Goal: Ask a question: Seek information or help from site administrators or community

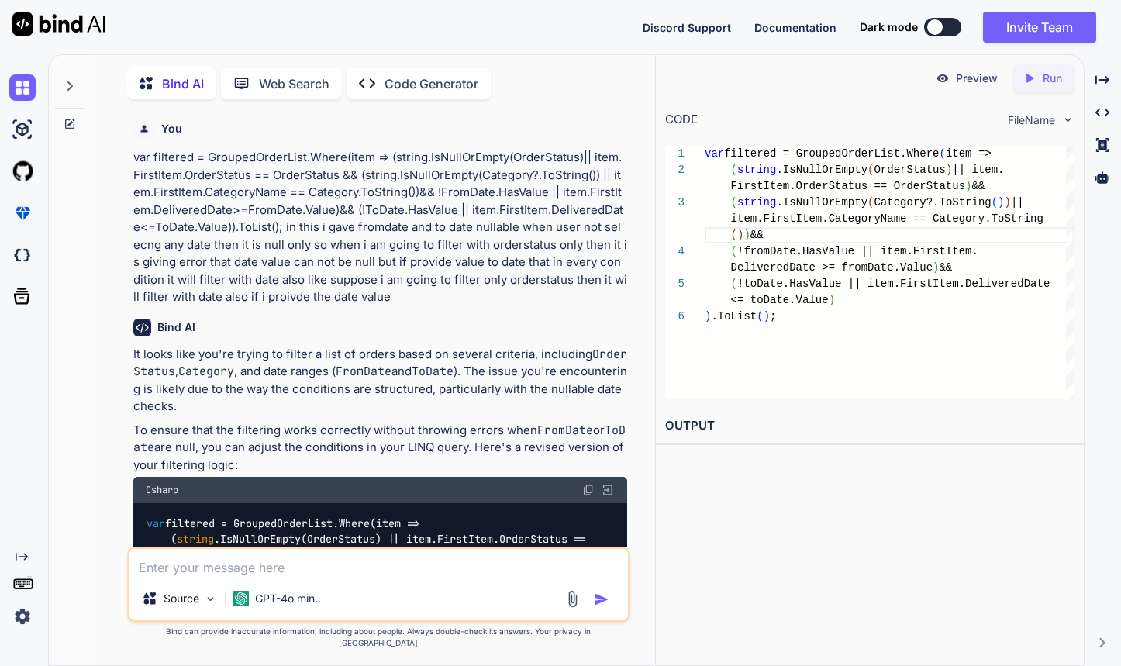
scroll to position [81, 0]
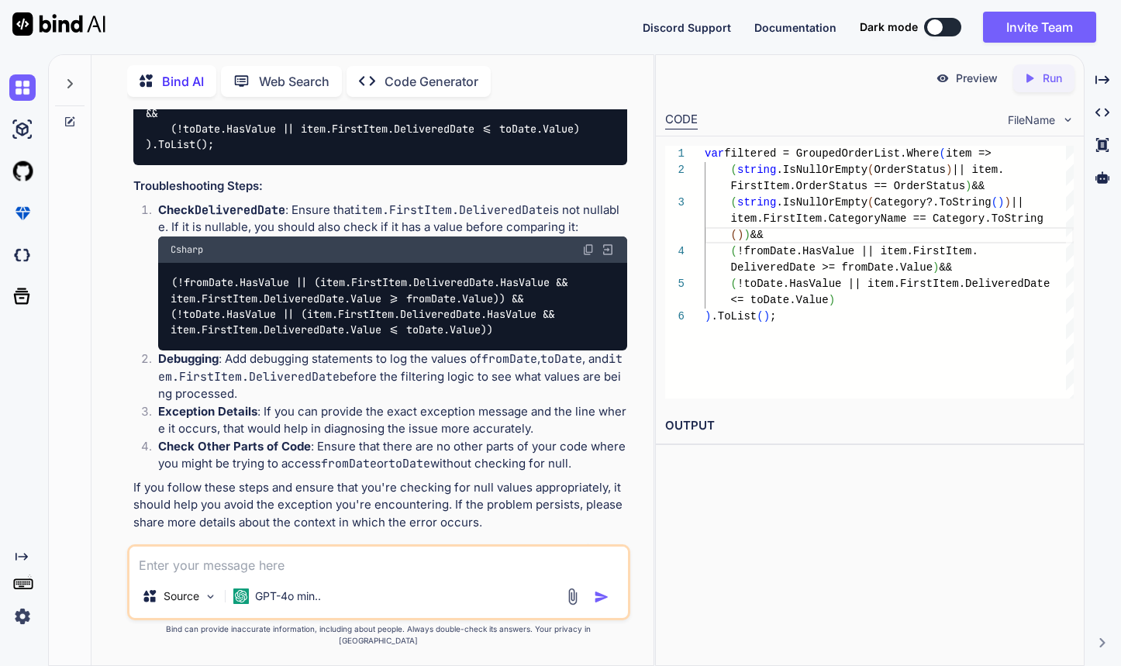
click at [361, 575] on textarea at bounding box center [379, 561] width 499 height 28
type textarea "oDisplayDeliveredDate =Convert.ToString(item.DeliveredDate.ToString(StringConst…"
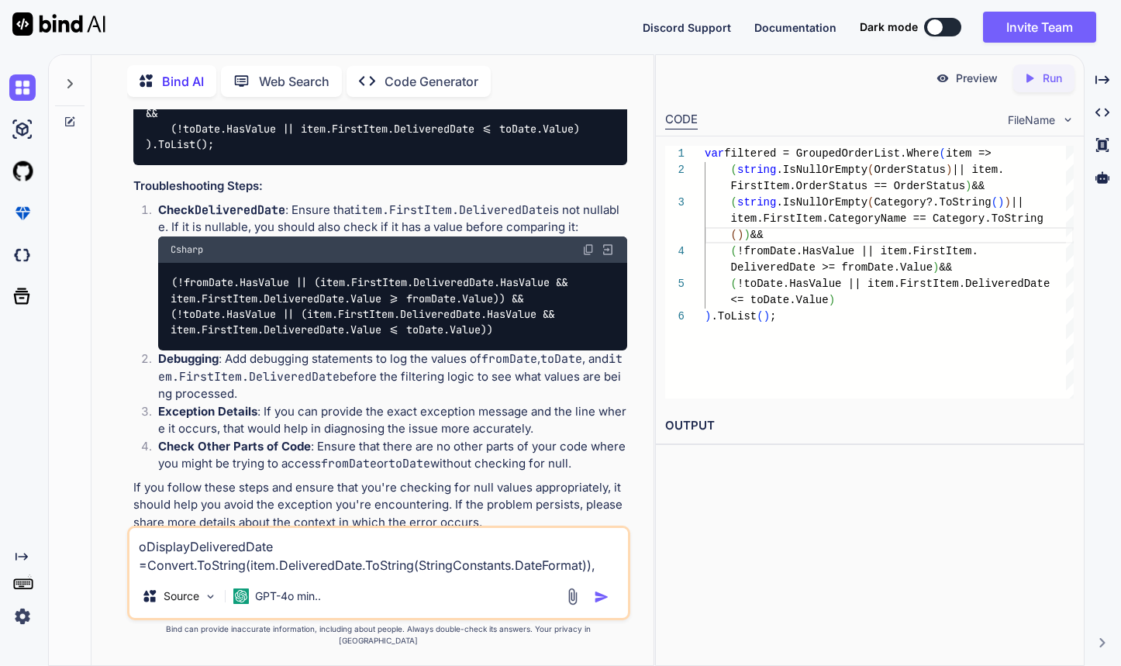
type textarea "x"
type textarea "oDisplayDeliveredDate =Convert.ToString(item.DeliveredDate.ToString(StringConst…"
type textarea "x"
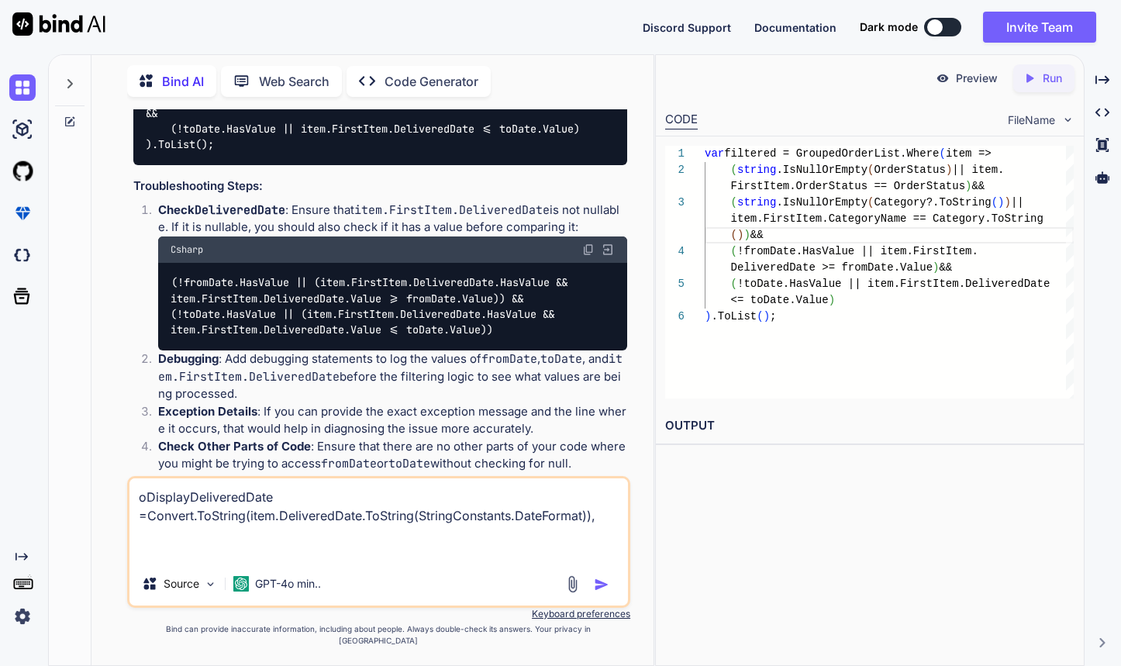
type textarea "oDisplayDeliveredDate =Convert.ToString(item.DeliveredDate.ToString(StringConst…"
type textarea "x"
type textarea "oDisplayDeliveredDate =Convert.ToString(item.DeliveredDate.ToString(StringConst…"
type textarea "x"
type textarea "oDisplayDeliveredDate =Convert.ToString(item.DeliveredDate.ToString(StringConst…"
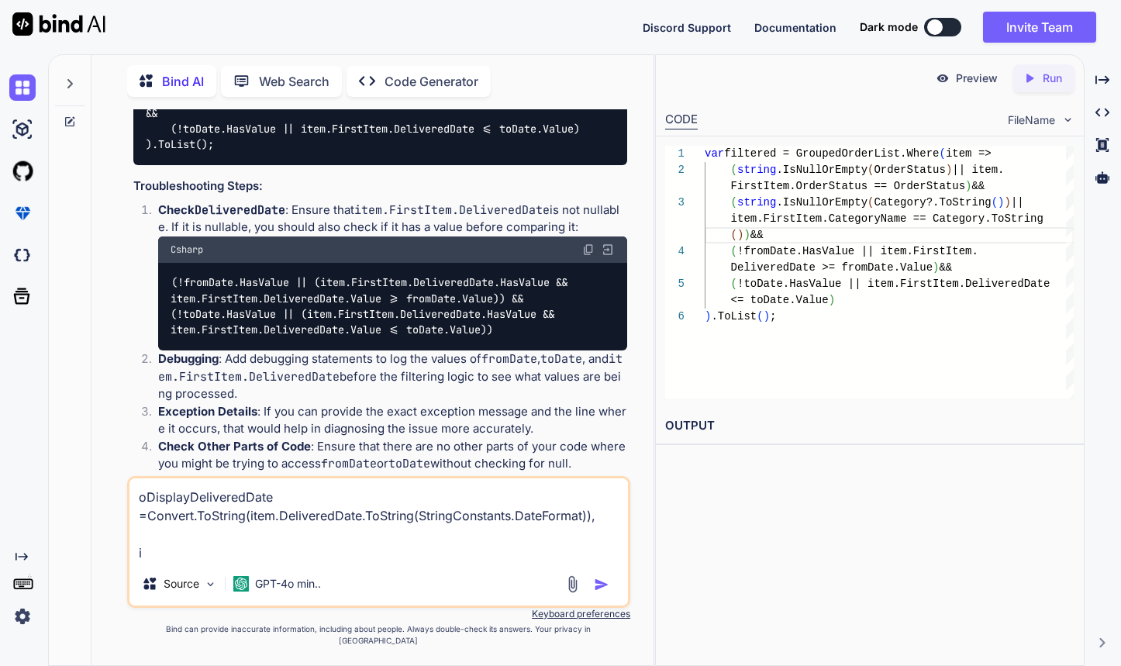
type textarea "x"
type textarea "oDisplayDeliveredDate =Convert.ToString(item.DeliveredDate.ToString(StringConst…"
type textarea "x"
type textarea "oDisplayDeliveredDate =Convert.ToString(item.DeliveredDate.ToString(StringConst…"
type textarea "x"
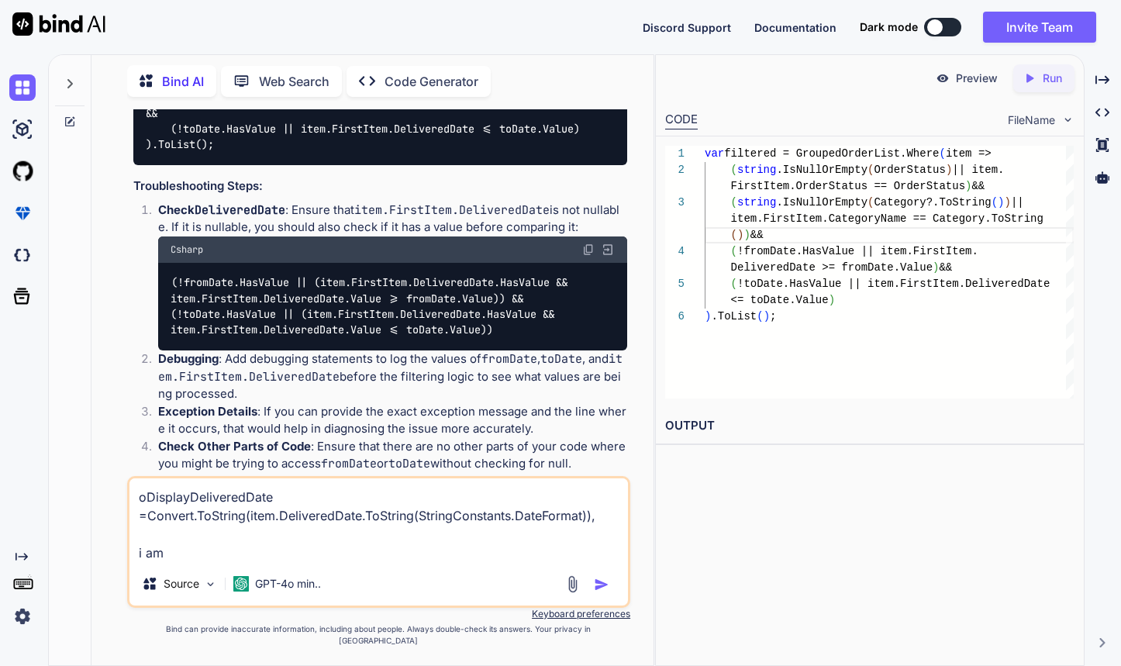
type textarea "oDisplayDeliveredDate =Convert.ToString(item.DeliveredDate.ToString(StringConst…"
type textarea "x"
type textarea "oDisplayDeliveredDate =Convert.ToString(item.DeliveredDate.ToString(StringConst…"
type textarea "x"
type textarea "oDisplayDeliveredDate =Convert.ToString(item.DeliveredDate.ToString(StringConst…"
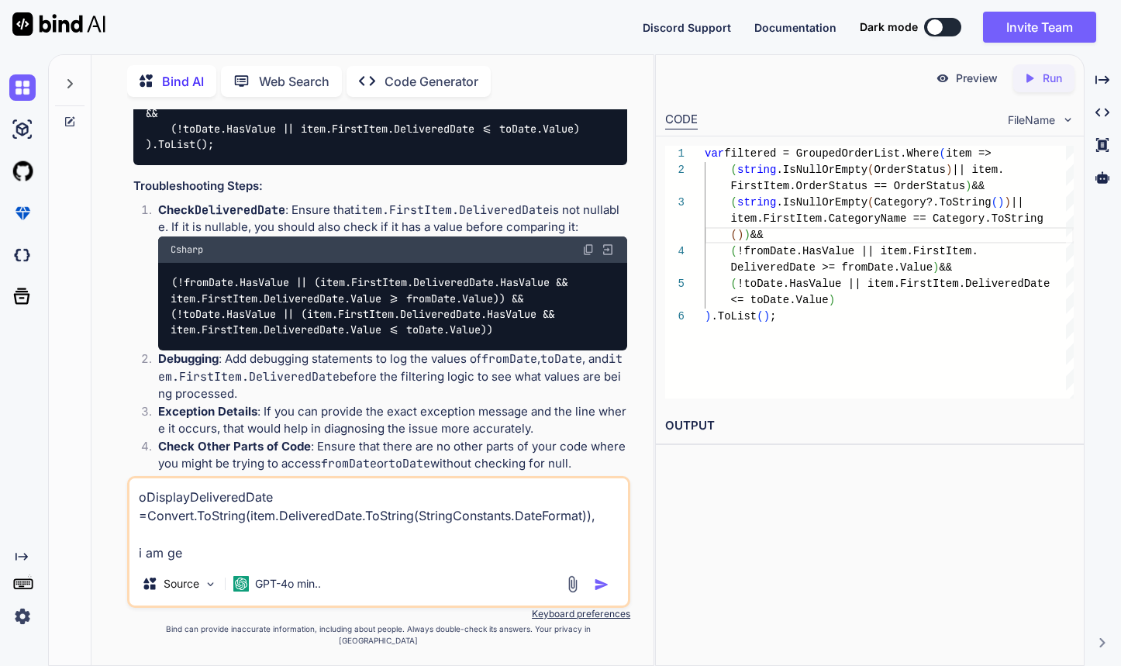
type textarea "x"
type textarea "oDisplayDeliveredDate =Convert.ToString(item.DeliveredDate.ToString(StringConst…"
type textarea "x"
type textarea "oDisplayDeliveredDate =Convert.ToString(item.DeliveredDate.ToString(StringConst…"
type textarea "x"
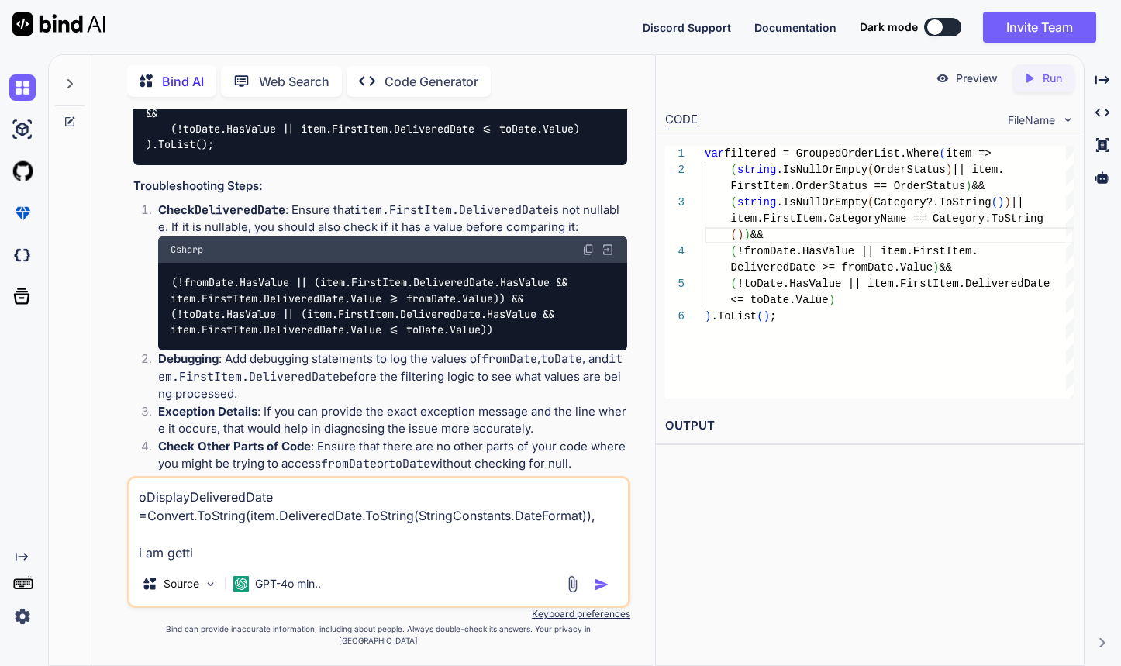
type textarea "oDisplayDeliveredDate =Convert.ToString(item.DeliveredDate.ToString(StringConst…"
type textarea "x"
type textarea "oDisplayDeliveredDate =Convert.ToString(item.DeliveredDate.ToString(StringConst…"
type textarea "x"
type textarea "oDisplayDeliveredDate =Convert.ToString(item.DeliveredDate.ToString(StringConst…"
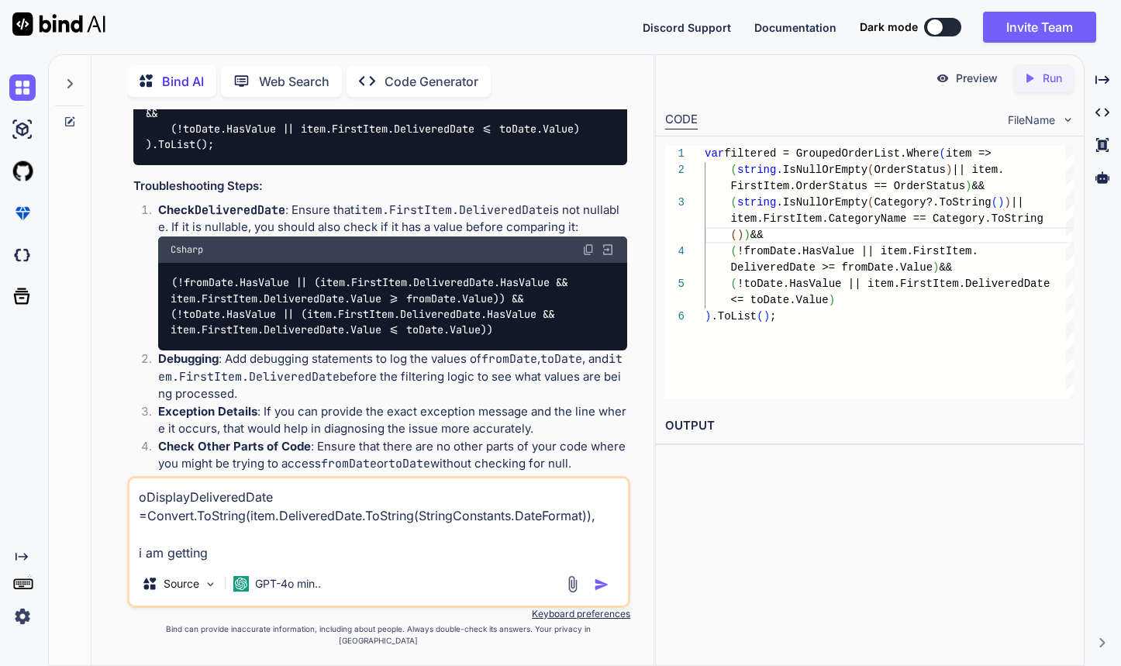
type textarea "x"
type textarea "oDisplayDeliveredDate =Convert.ToString(item.DeliveredDate.ToString(StringConst…"
type textarea "x"
type textarea "oDisplayDeliveredDate =Convert.ToString(item.DeliveredDate.ToString(StringConst…"
type textarea "x"
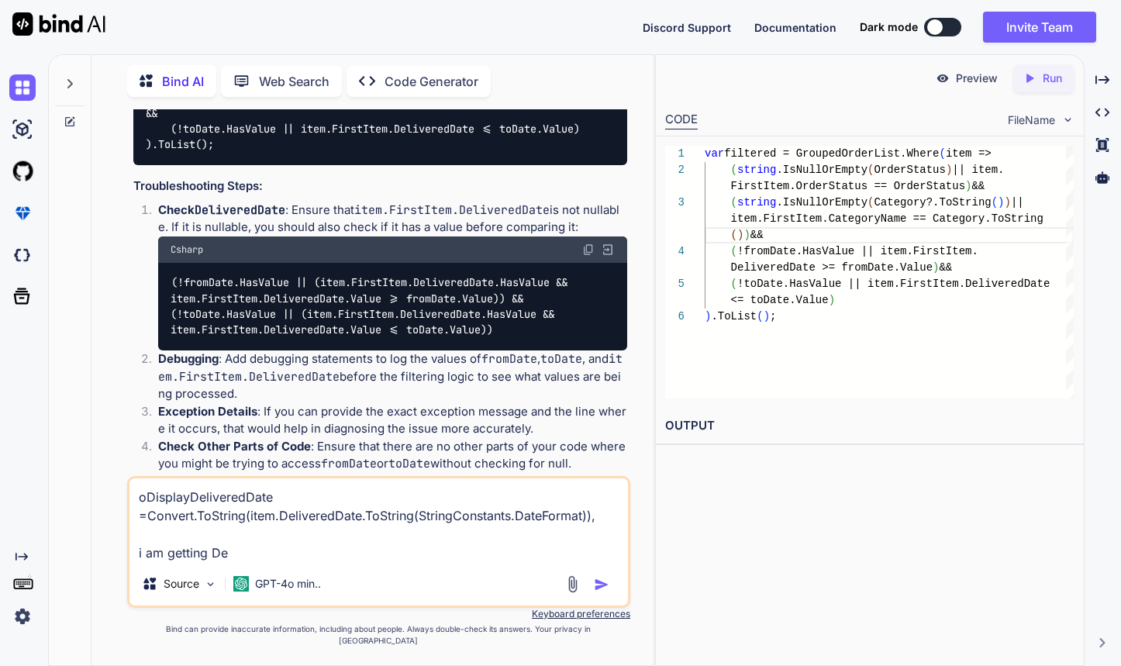
type textarea "oDisplayDeliveredDate =Convert.ToString(item.DeliveredDate.ToString(StringConst…"
type textarea "x"
type textarea "oDisplayDeliveredDate =Convert.ToString(item.DeliveredDate.ToString(StringConst…"
type textarea "x"
type textarea "oDisplayDeliveredDate =Convert.ToString(item.DeliveredDate.ToString(StringConst…"
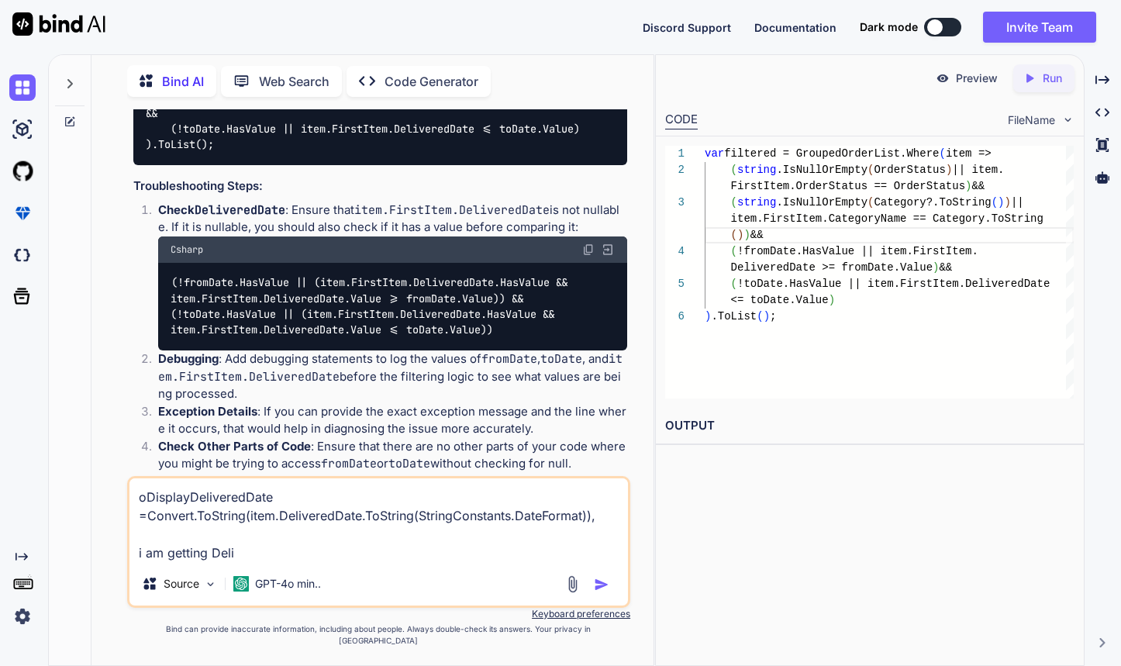
type textarea "x"
type textarea "oDisplayDeliveredDate =Convert.ToString(item.DeliveredDate.ToString(StringConst…"
type textarea "x"
type textarea "oDisplayDeliveredDate =Convert.ToString(item.DeliveredDate.ToString(StringConst…"
type textarea "x"
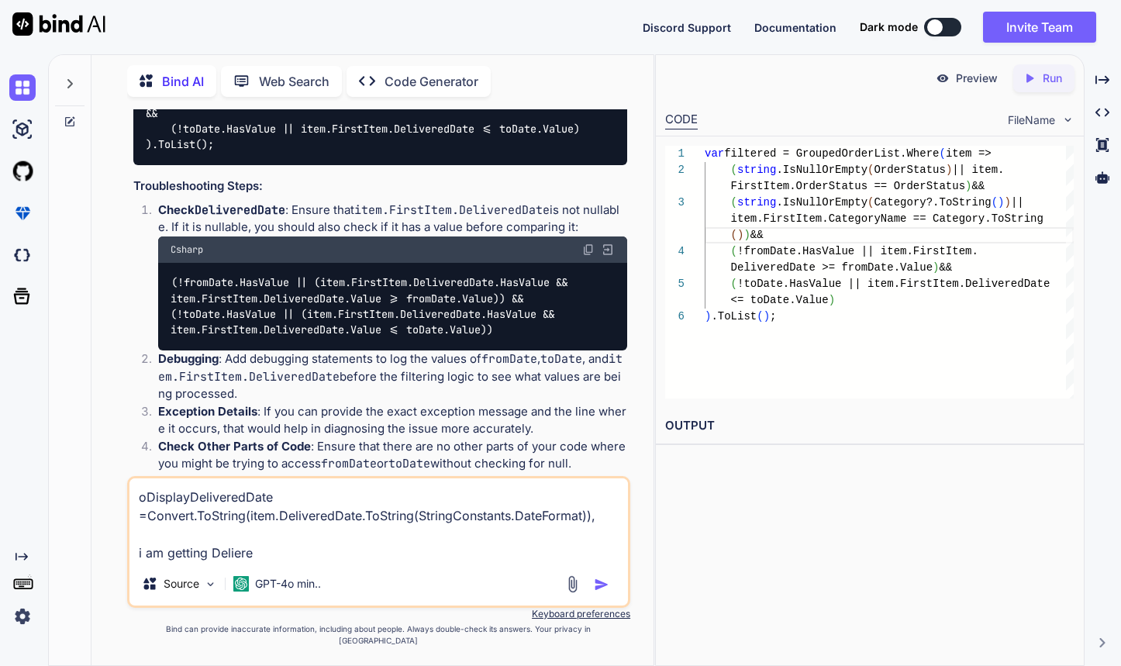
type textarea "oDisplayDeliveredDate =Convert.ToString(item.DeliveredDate.ToString(StringConst…"
type textarea "x"
type textarea "oDisplayDeliveredDate =Convert.ToString(item.DeliveredDate.ToString(StringConst…"
type textarea "x"
type textarea "oDisplayDeliveredDate =Convert.ToString(item.DeliveredDate.ToString(StringConst…"
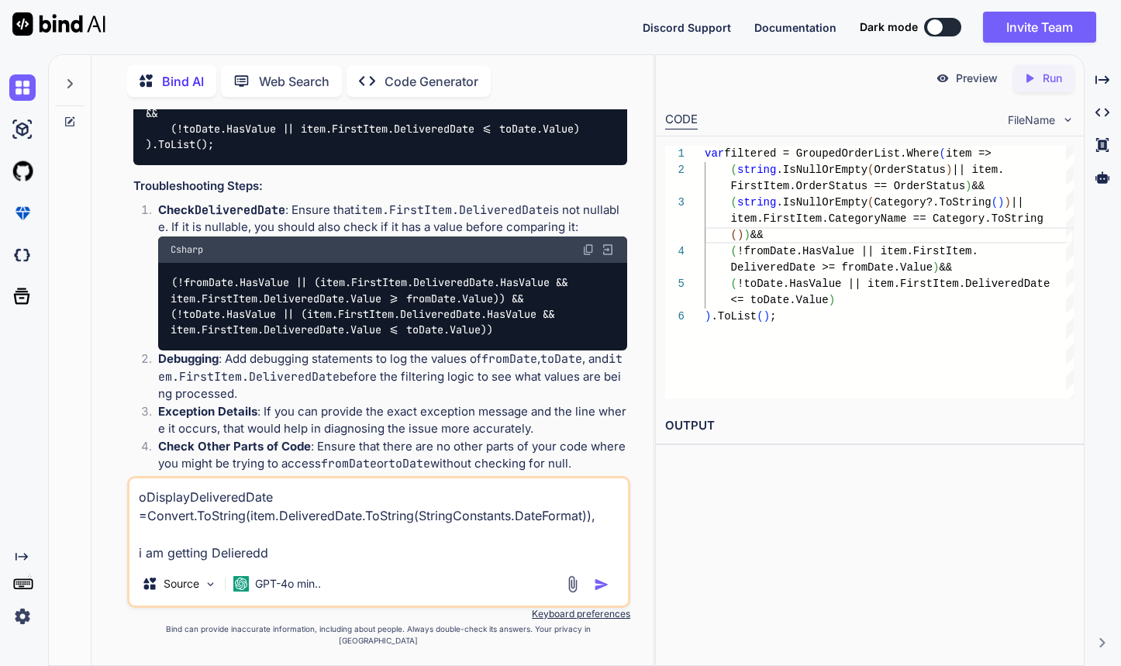
type textarea "x"
type textarea "oDisplayDeliveredDate =Convert.ToString(item.DeliveredDate.ToString(StringConst…"
type textarea "x"
type textarea "oDisplayDeliveredDate =Convert.ToString(item.DeliveredDate.ToString(StringConst…"
type textarea "x"
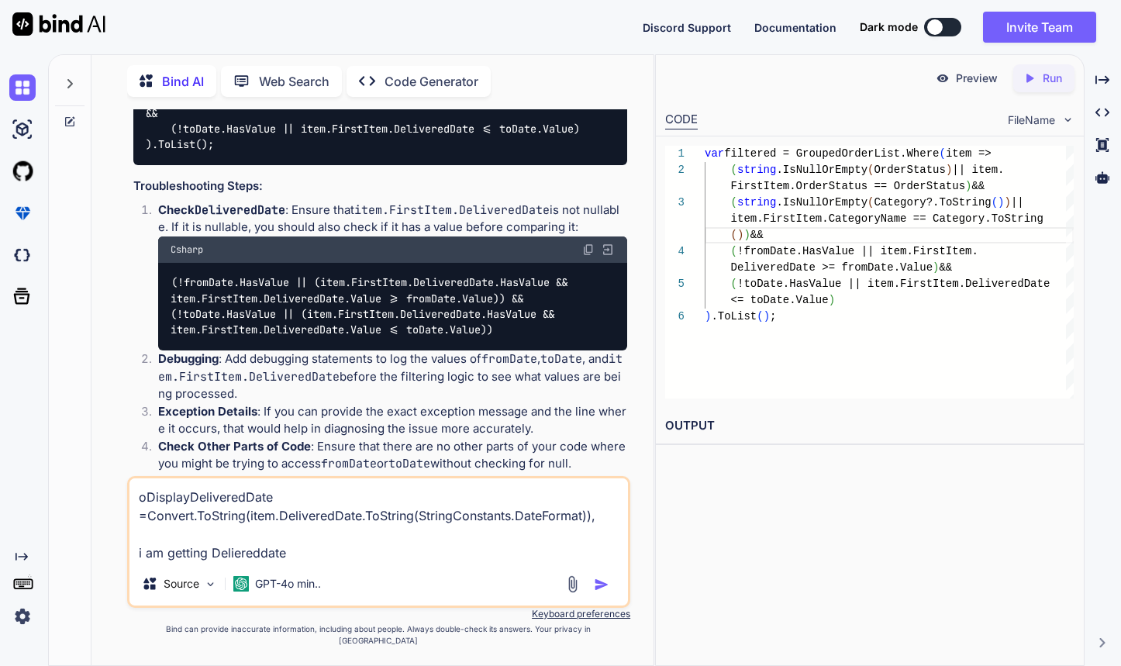
type textarea "oDisplayDeliveredDate =Convert.ToString(item.DeliveredDate.ToString(StringConst…"
type textarea "x"
type textarea "oDisplayDeliveredDate =Convert.ToString(item.DeliveredDate.ToString(StringConst…"
type textarea "x"
type textarea "oDisplayDeliveredDate =Convert.ToString(item.DeliveredDate.ToString(StringConst…"
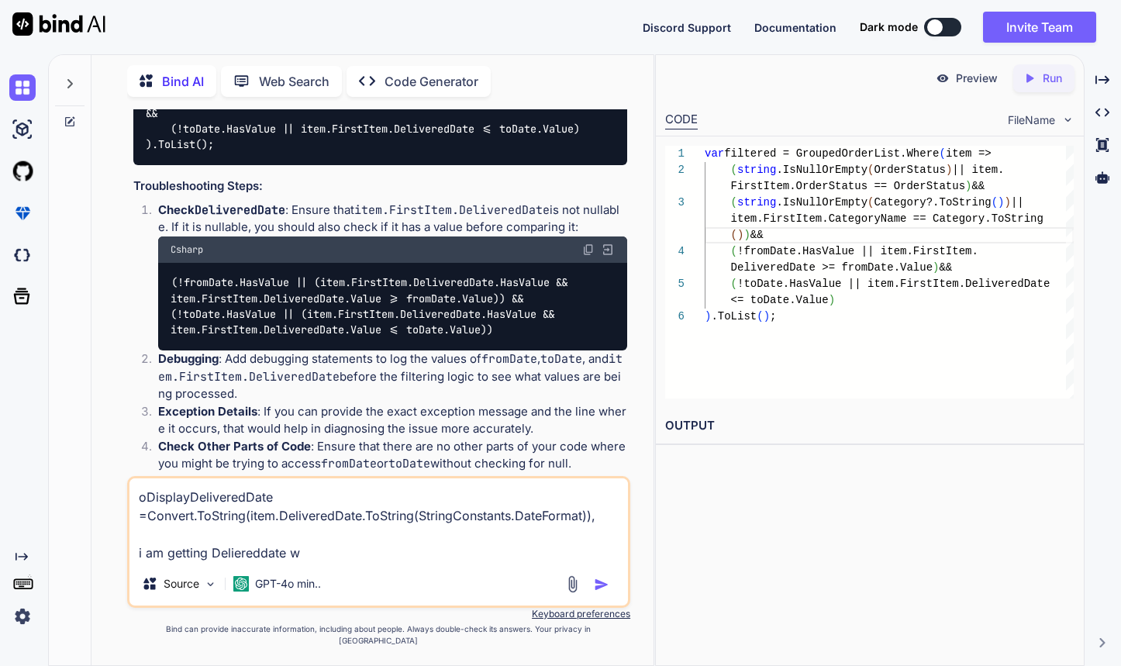
type textarea "x"
type textarea "oDisplayDeliveredDate =Convert.ToString(item.DeliveredDate.ToString(StringConst…"
type textarea "x"
type textarea "oDisplayDeliveredDate =Convert.ToString(item.DeliveredDate.ToString(StringConst…"
type textarea "x"
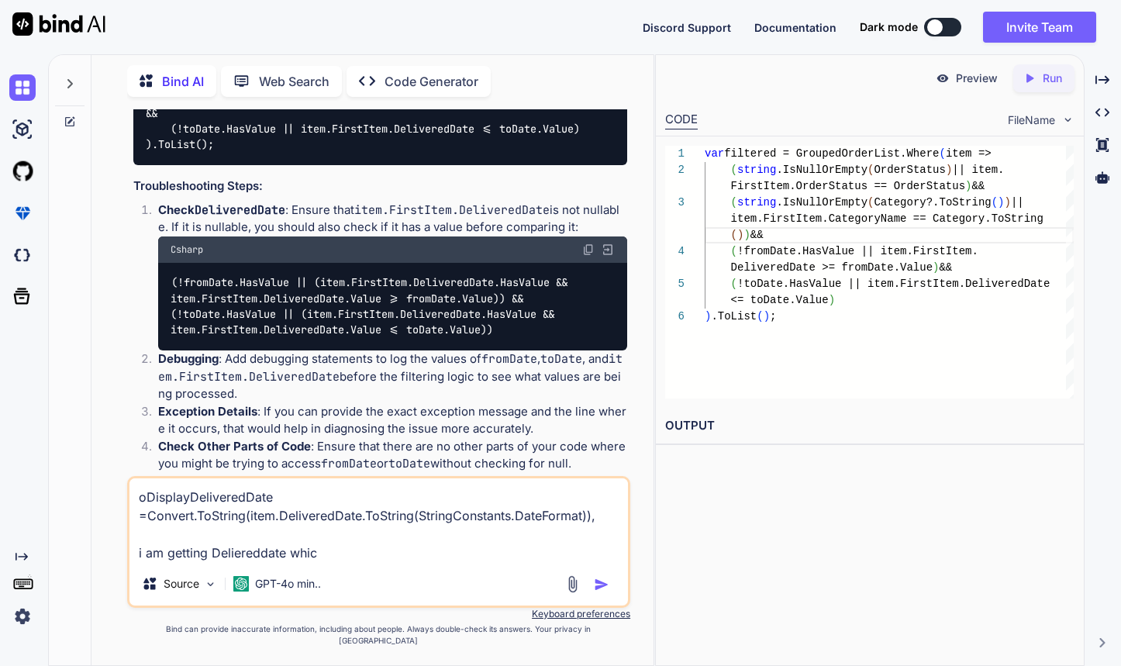
type textarea "oDisplayDeliveredDate =Convert.ToString(item.DeliveredDate.ToString(StringConst…"
type textarea "x"
type textarea "oDisplayDeliveredDate =Convert.ToString(item.DeliveredDate.ToString(StringConst…"
type textarea "x"
type textarea "oDisplayDeliveredDate =Convert.ToString(item.DeliveredDate.ToString(StringConst…"
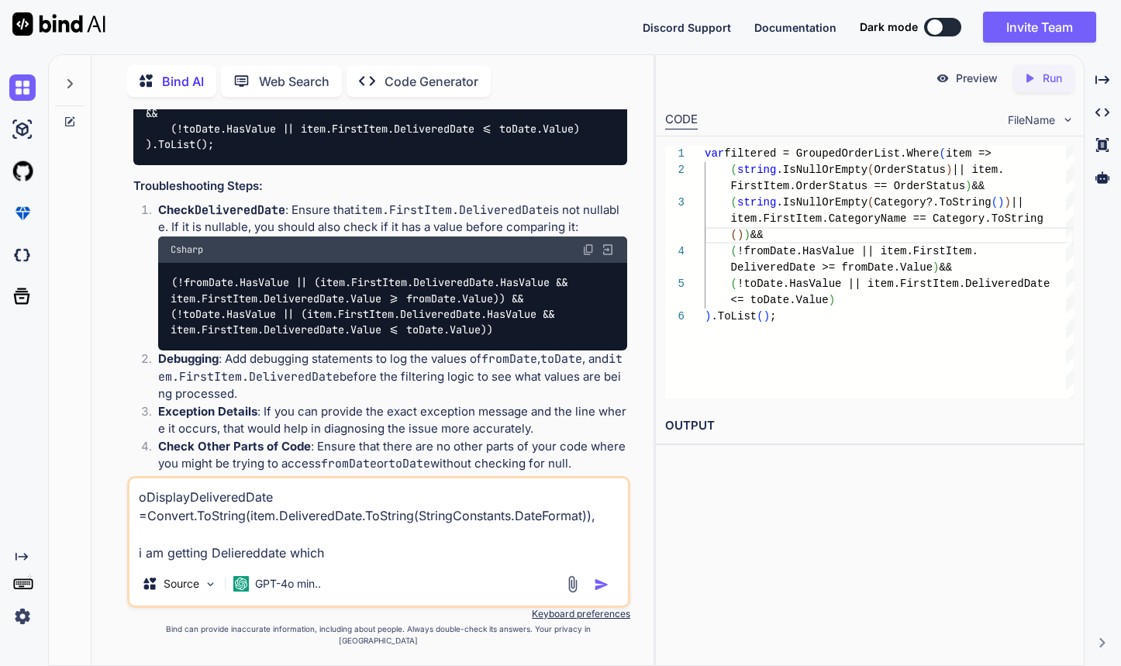
type textarea "x"
type textarea "oDisplayDeliveredDate =Convert.ToString(item.DeliveredDate.ToString(StringConst…"
type textarea "x"
type textarea "oDisplayDeliveredDate =Convert.ToString(item.DeliveredDate.ToString(StringConst…"
type textarea "x"
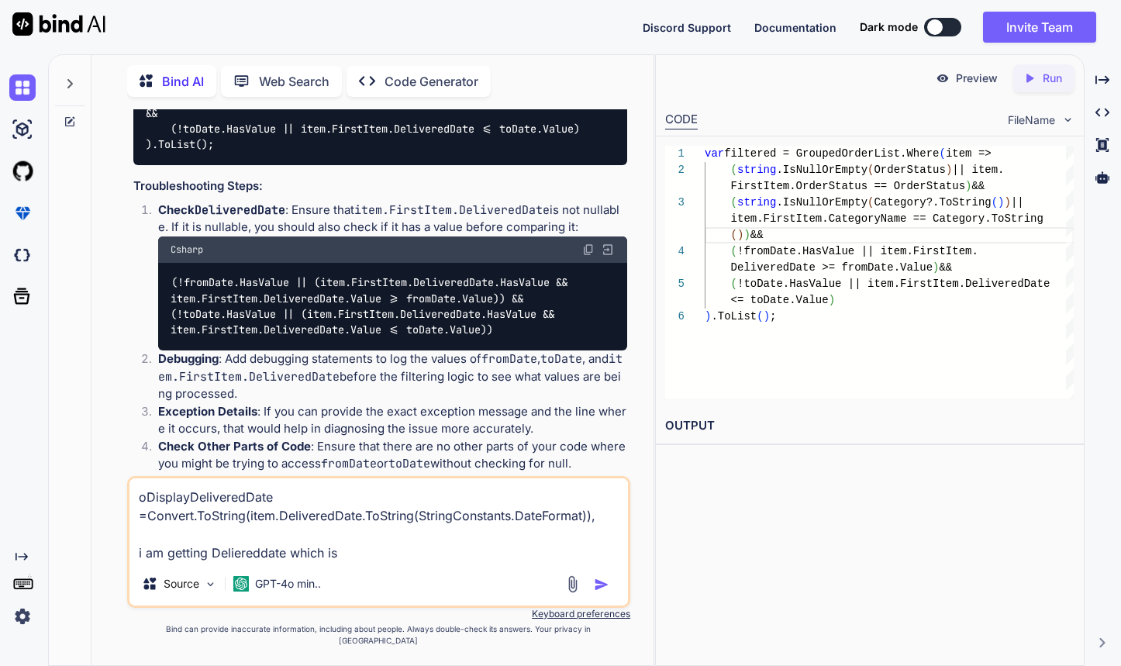
type textarea "oDisplayDeliveredDate =Convert.ToString(item.DeliveredDate.ToString(StringConst…"
type textarea "x"
type textarea "oDisplayDeliveredDate =Convert.ToString(item.DeliveredDate.ToString(StringConst…"
type textarea "x"
type textarea "oDisplayDeliveredDate =Convert.ToString(item.DeliveredDate.ToString(StringConst…"
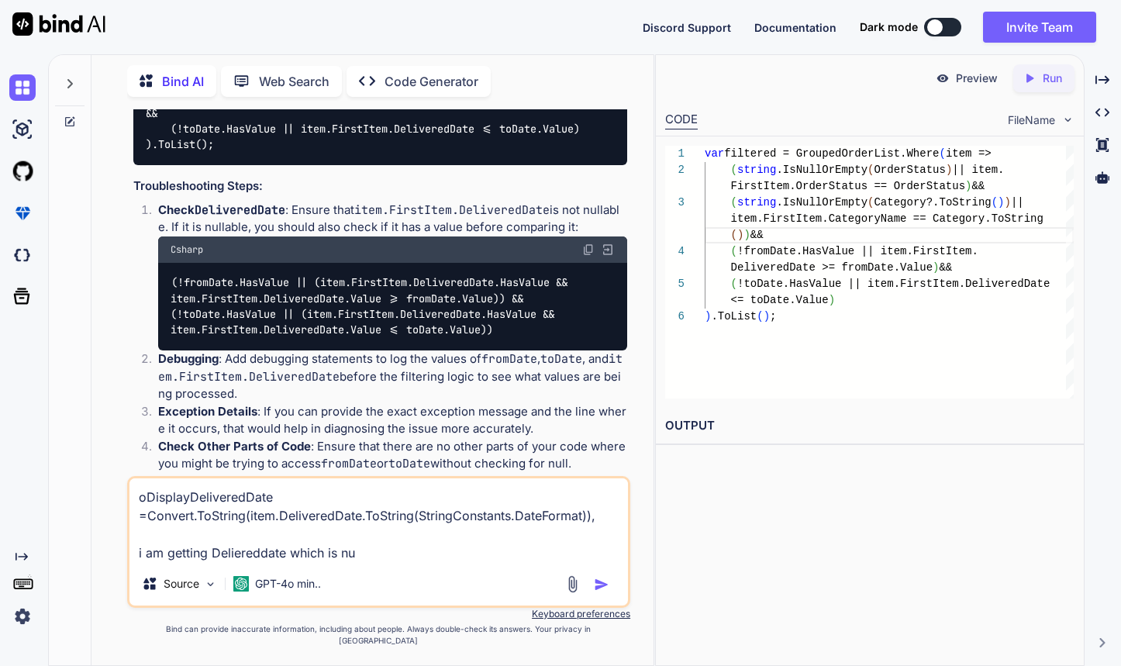
type textarea "x"
type textarea "oDisplayDeliveredDate =Convert.ToString(item.DeliveredDate.ToString(StringConst…"
type textarea "x"
type textarea "oDisplayDeliveredDate =Convert.ToString(item.DeliveredDate.ToString(StringConst…"
type textarea "x"
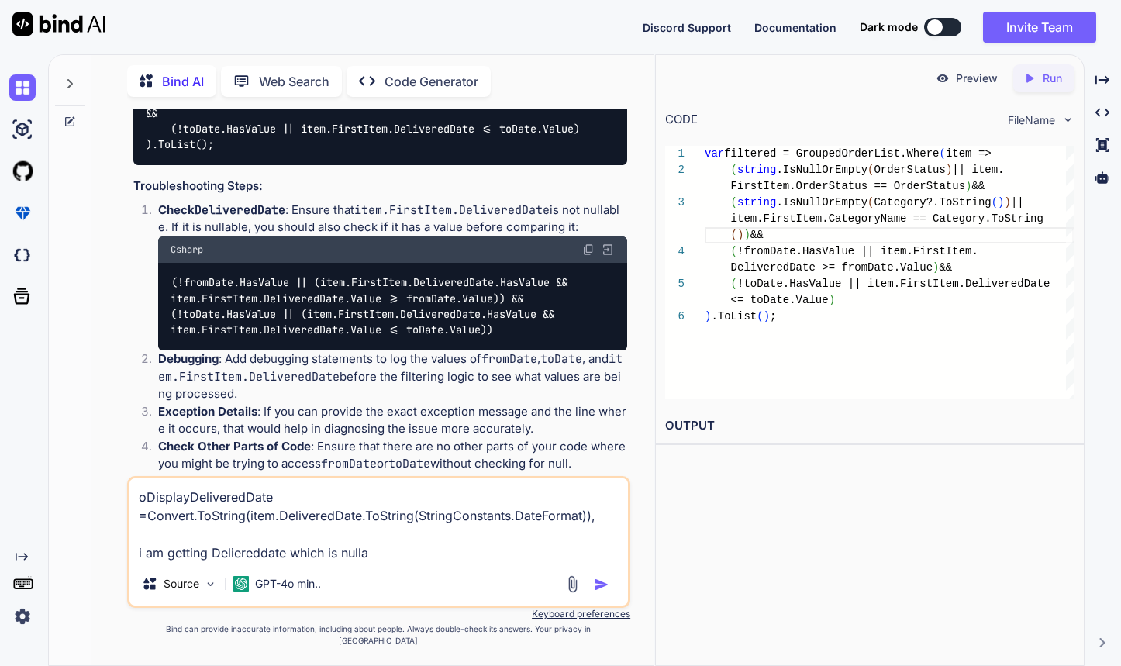
type textarea "oDisplayDeliveredDate =Convert.ToString(item.DeliveredDate.ToString(StringConst…"
type textarea "x"
type textarea "oDisplayDeliveredDate =Convert.ToString(item.DeliveredDate.ToString(StringConst…"
type textarea "x"
type textarea "oDisplayDeliveredDate =Convert.ToString(item.DeliveredDate.ToString(StringConst…"
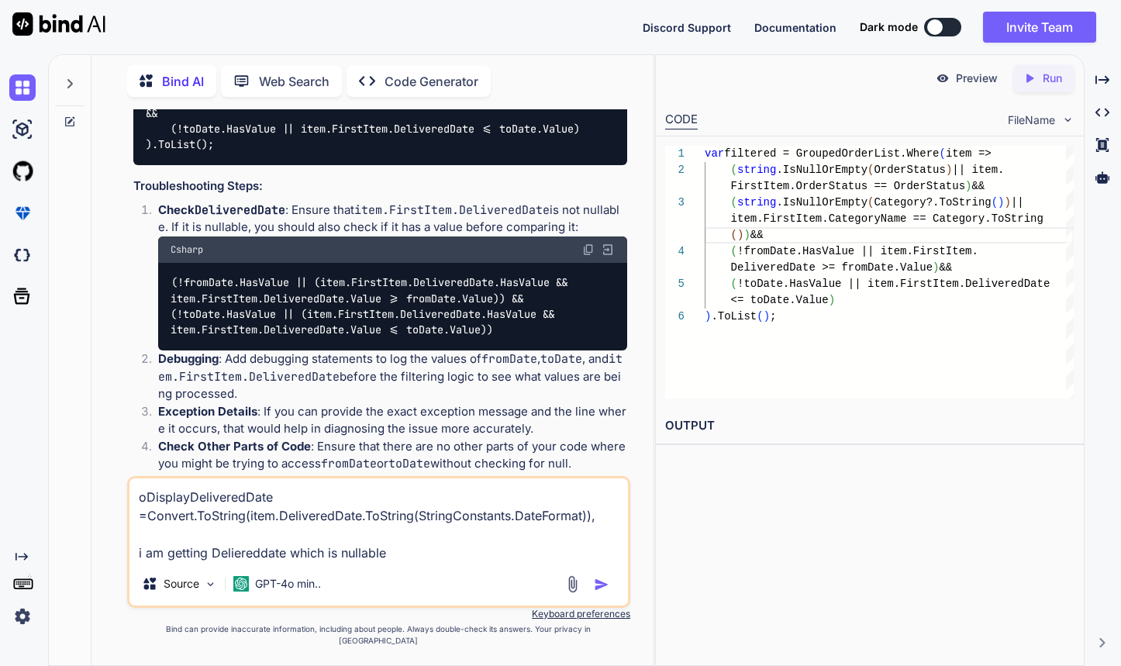
type textarea "x"
type textarea "oDisplayDeliveredDate =Convert.ToString(item.DeliveredDate.ToString(StringConst…"
type textarea "x"
type textarea "oDisplayDeliveredDate =Convert.ToString(item.DeliveredDate.ToString(StringConst…"
type textarea "x"
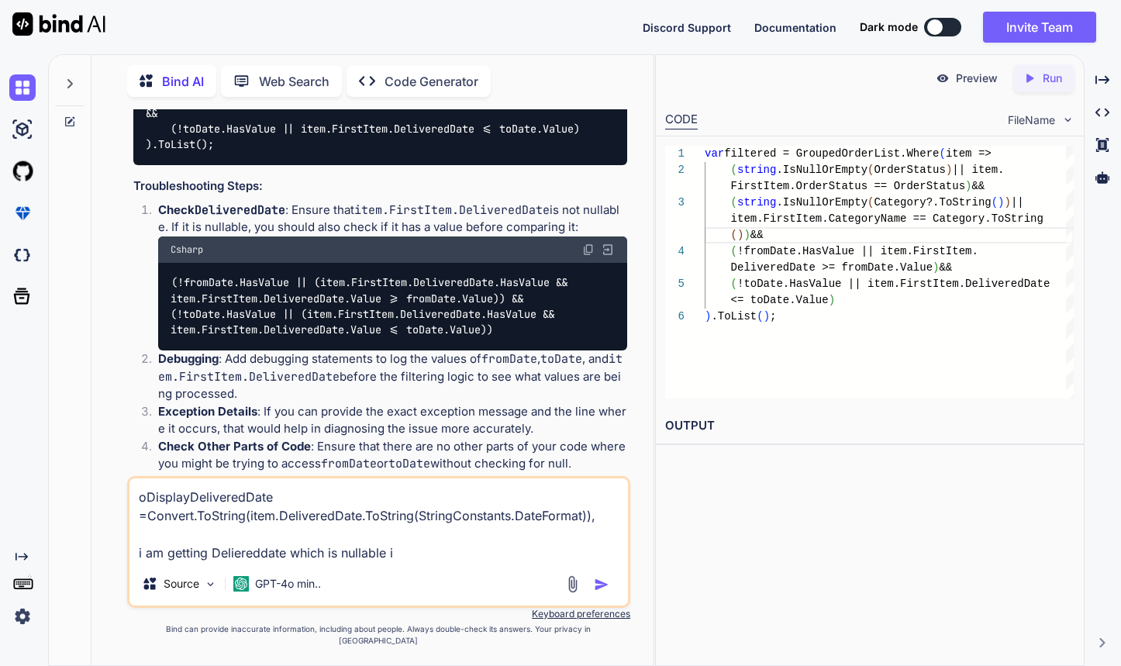
type textarea "oDisplayDeliveredDate =Convert.ToString(item.DeliveredDate.ToString(StringConst…"
type textarea "x"
type textarea "oDisplayDeliveredDate =Convert.ToString(item.DeliveredDate.ToString(StringConst…"
type textarea "x"
type textarea "oDisplayDeliveredDate =Convert.ToString(item.DeliveredDate.ToString(StringConst…"
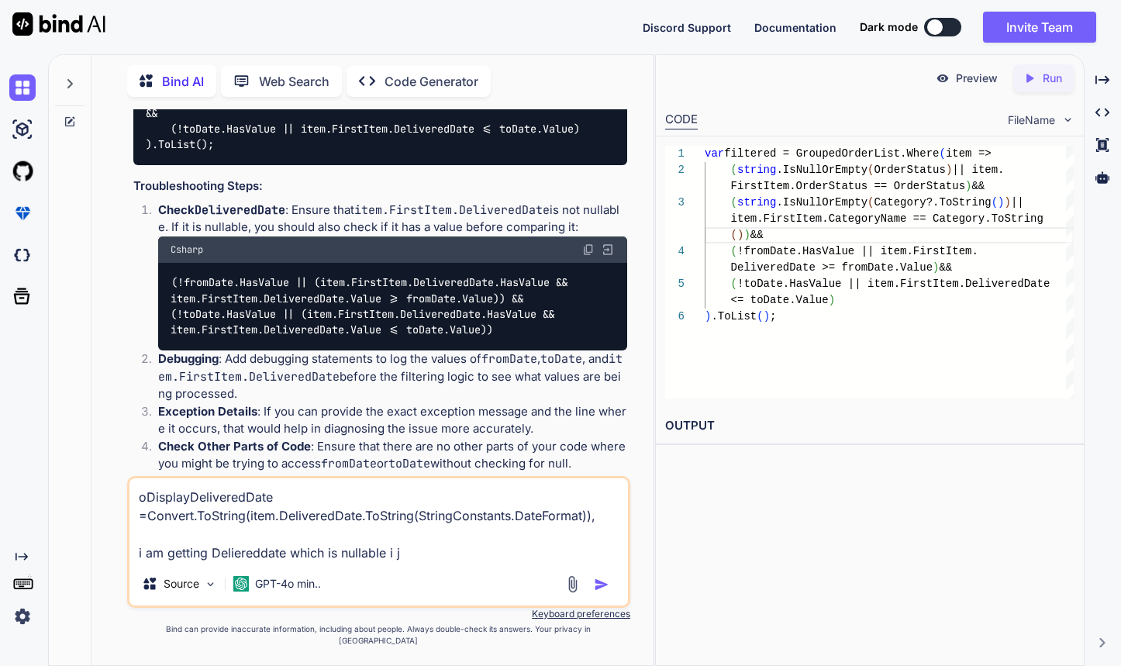
type textarea "x"
type textarea "oDisplayDeliveredDate =Convert.ToString(item.DeliveredDate.ToString(StringConst…"
type textarea "x"
type textarea "oDisplayDeliveredDate =Convert.ToString(item.DeliveredDate.ToString(StringConst…"
type textarea "x"
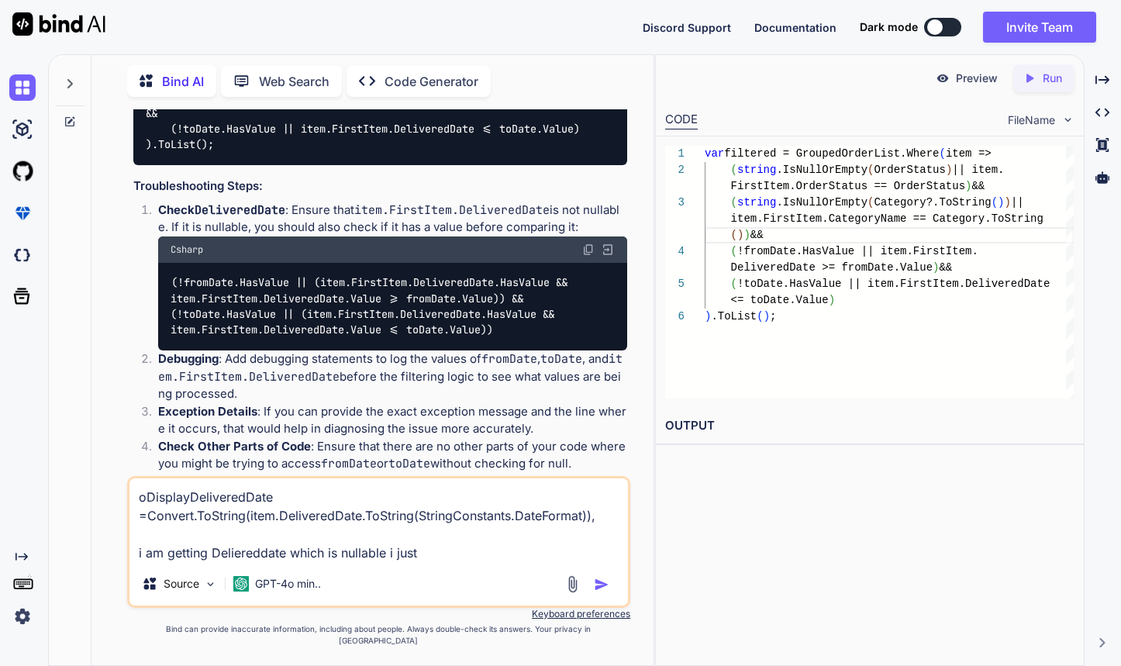
type textarea "oDisplayDeliveredDate =Convert.ToString(item.DeliveredDate.ToString(StringConst…"
type textarea "x"
type textarea "oDisplayDeliveredDate =Convert.ToString(item.DeliveredDate.ToString(StringConst…"
type textarea "x"
type textarea "oDisplayDeliveredDate =Convert.ToString(item.DeliveredDate.ToString(StringConst…"
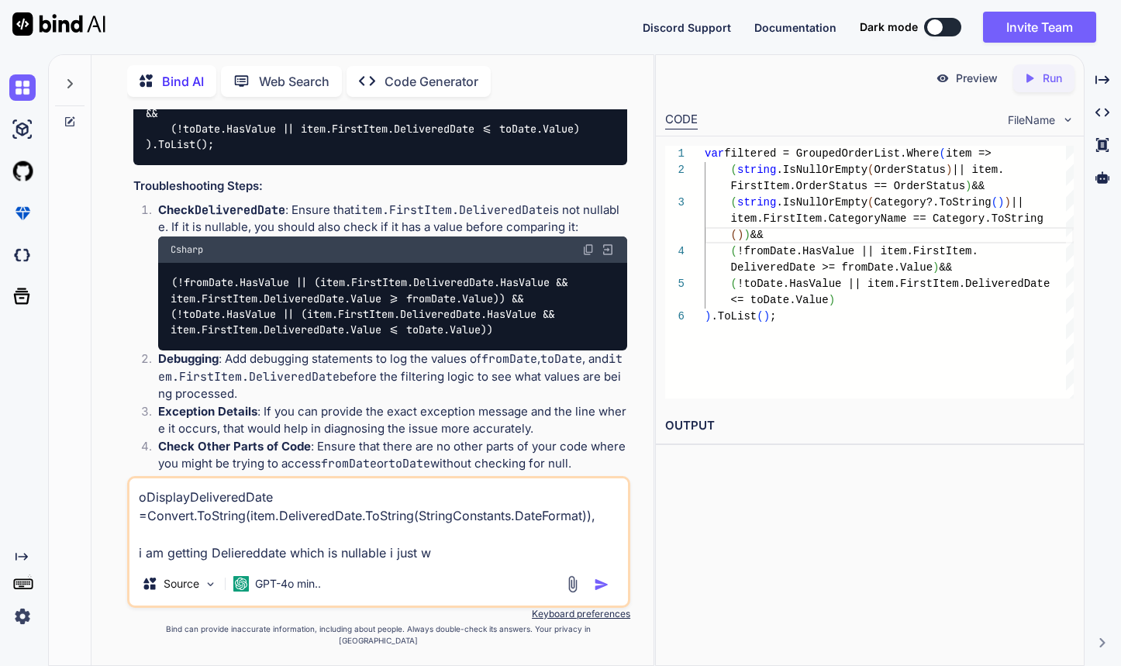
type textarea "x"
type textarea "oDisplayDeliveredDate =Convert.ToString(item.DeliveredDate.ToString(StringConst…"
type textarea "x"
type textarea "oDisplayDeliveredDate =Convert.ToString(item.DeliveredDate.ToString(StringConst…"
type textarea "x"
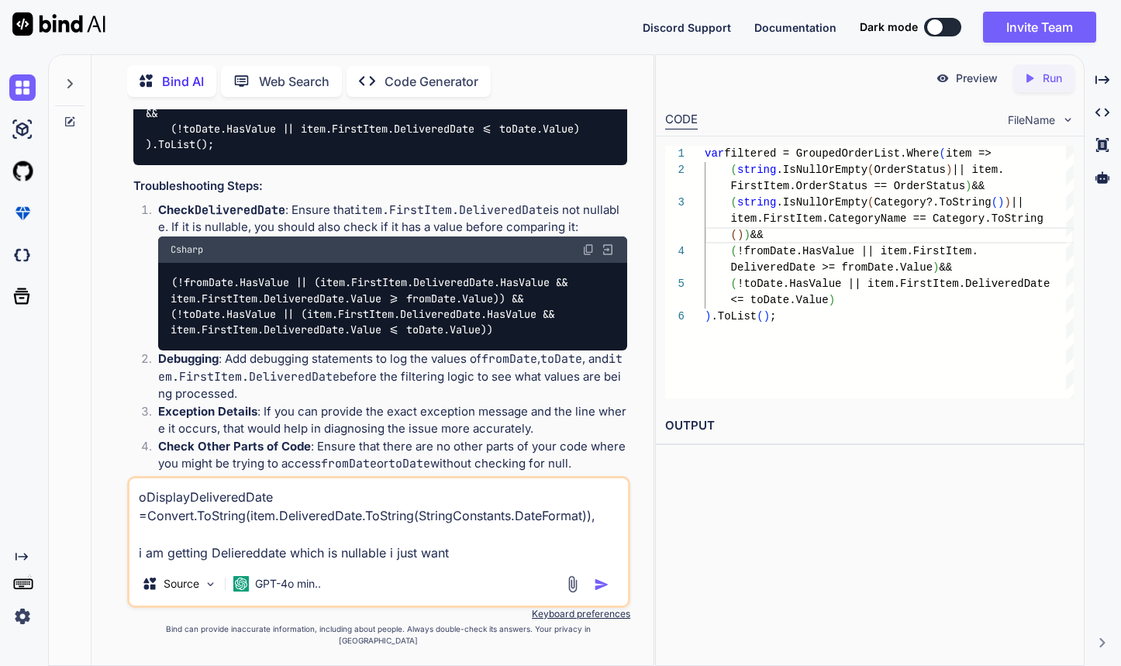
type textarea "oDisplayDeliveredDate =Convert.ToString(item.DeliveredDate.ToString(StringConst…"
type textarea "x"
type textarea "oDisplayDeliveredDate =Convert.ToString(item.DeliveredDate.ToString(StringConst…"
type textarea "x"
type textarea "oDisplayDeliveredDate =Convert.ToString(item.DeliveredDate.ToString(StringConst…"
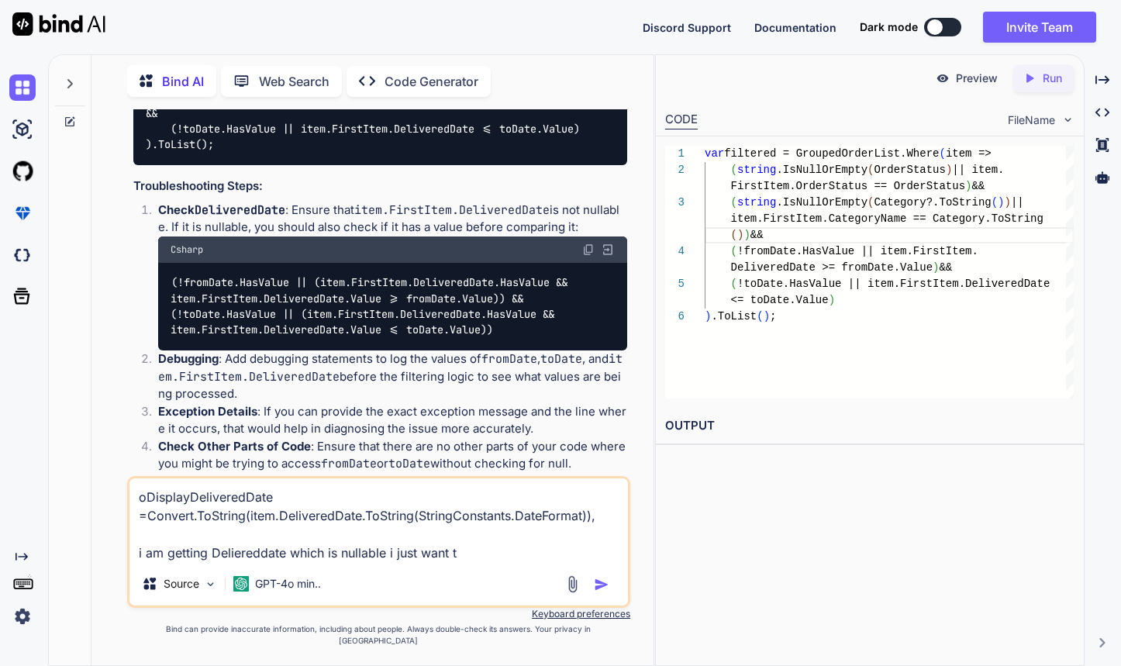
type textarea "x"
type textarea "oDisplayDeliveredDate =Convert.ToString(item.DeliveredDate.ToString(StringConst…"
type textarea "x"
type textarea "oDisplayDeliveredDate =Convert.ToString(item.DeliveredDate.ToString(StringConst…"
type textarea "x"
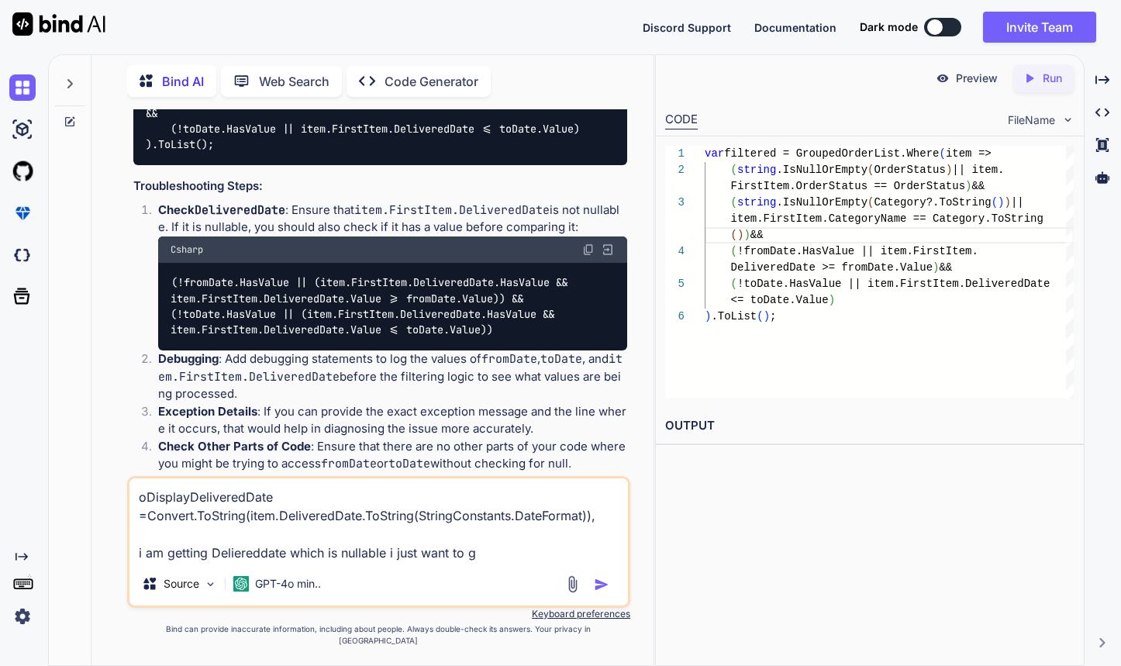
type textarea "oDisplayDeliveredDate =Convert.ToString(item.DeliveredDate.ToString(StringConst…"
type textarea "x"
type textarea "oDisplayDeliveredDate =Convert.ToString(item.DeliveredDate.ToString(StringConst…"
type textarea "x"
type textarea "oDisplayDeliveredDate =Convert.ToString(item.DeliveredDate.ToString(StringConst…"
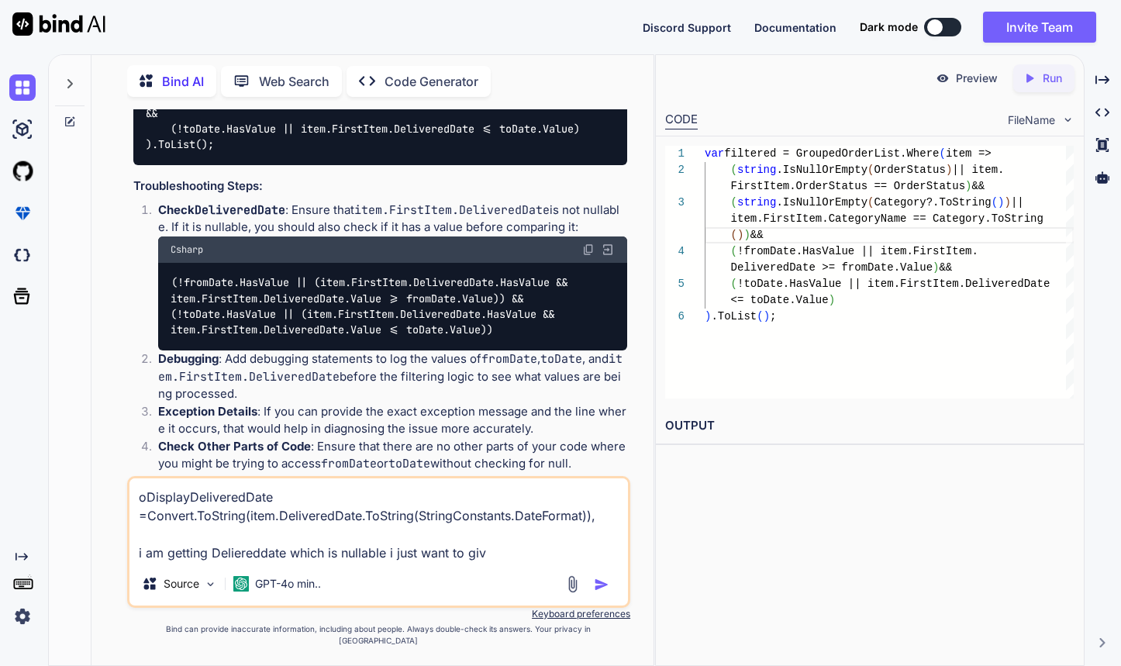
type textarea "x"
type textarea "oDisplayDeliveredDate =Convert.ToString(item.DeliveredDate.ToString(StringConst…"
type textarea "x"
type textarea "oDisplayDeliveredDate =Convert.ToString(item.DeliveredDate.ToString(StringConst…"
type textarea "x"
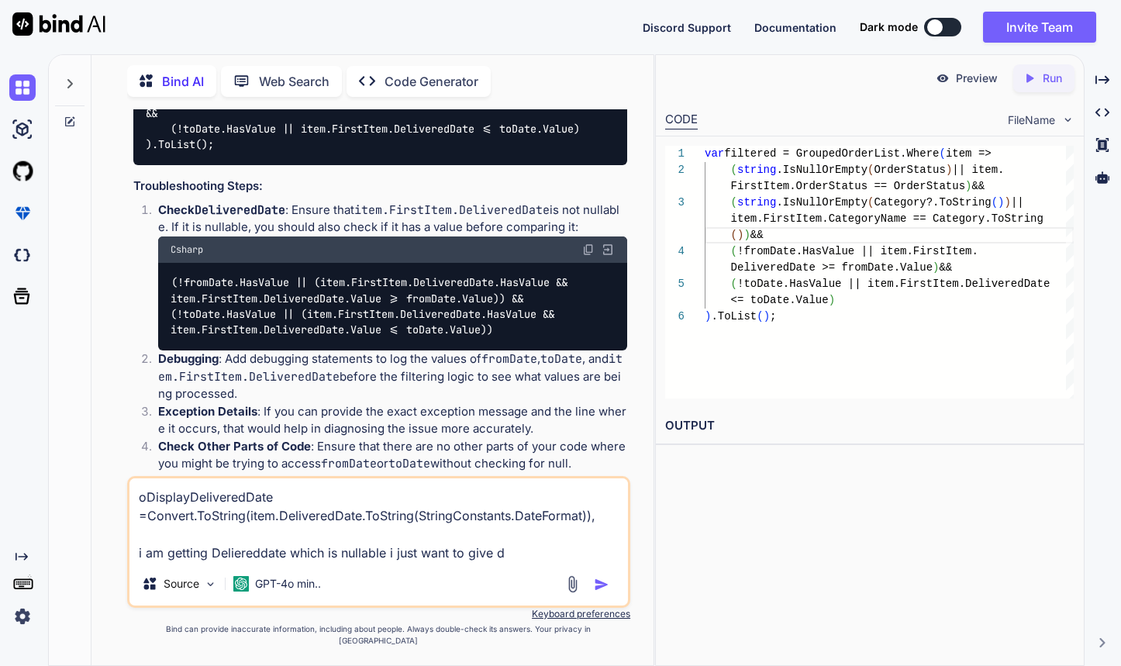
type textarea "oDisplayDeliveredDate =Convert.ToString(item.DeliveredDate.ToString(StringConst…"
type textarea "x"
type textarea "oDisplayDeliveredDate =Convert.ToString(item.DeliveredDate.ToString(StringConst…"
type textarea "x"
type textarea "oDisplayDeliveredDate =Convert.ToString(item.DeliveredDate.ToString(StringConst…"
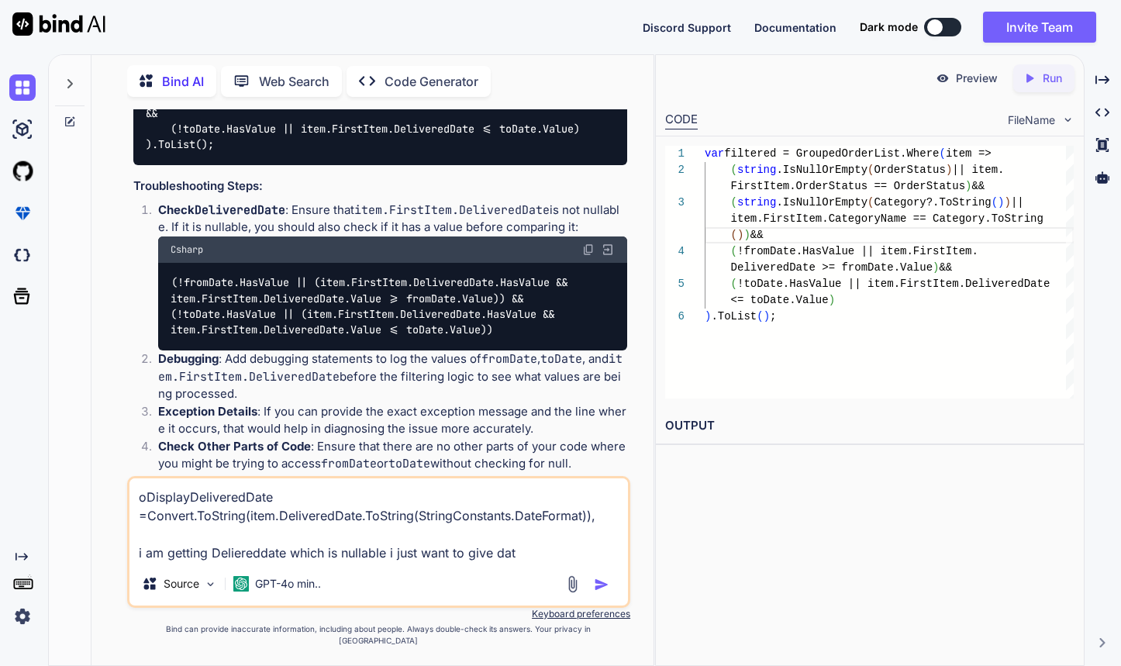
type textarea "x"
type textarea "oDisplayDeliveredDate =Convert.ToString(item.DeliveredDate.ToString(StringConst…"
type textarea "x"
type textarea "oDisplayDeliveredDate =Convert.ToString(item.DeliveredDate.ToString(StringConst…"
type textarea "x"
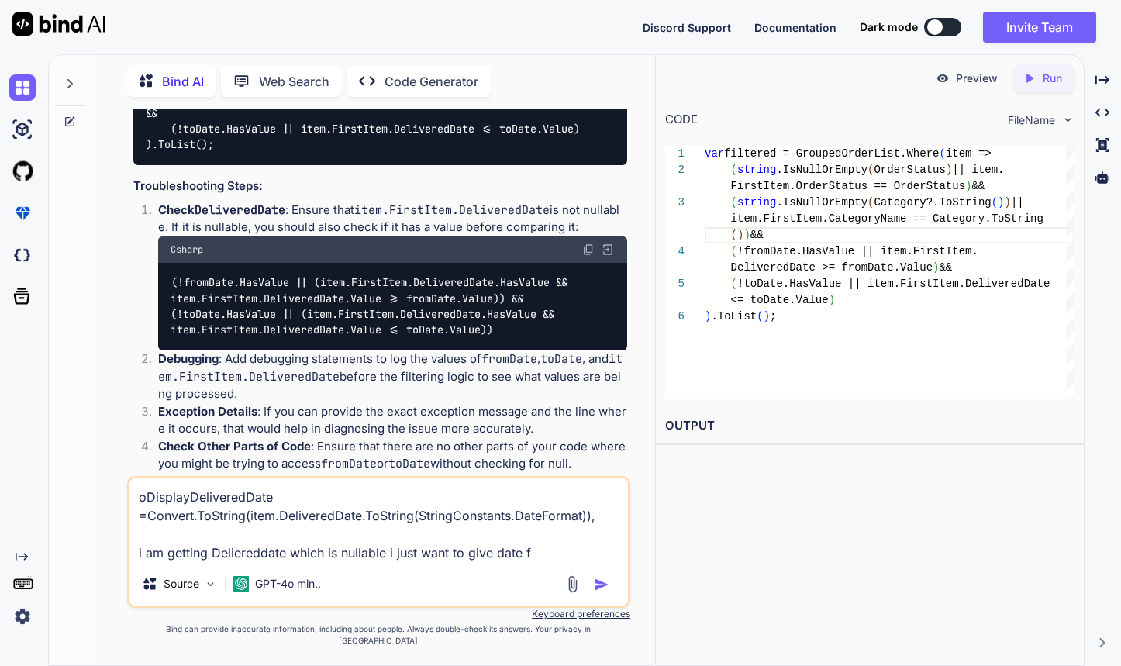
type textarea "oDisplayDeliveredDate =Convert.ToString(item.DeliveredDate.ToString(StringConst…"
type textarea "x"
type textarea "oDisplayDeliveredDate =Convert.ToString(item.DeliveredDate.ToString(StringConst…"
type textarea "x"
type textarea "oDisplayDeliveredDate =Convert.ToString(item.DeliveredDate.ToString(StringConst…"
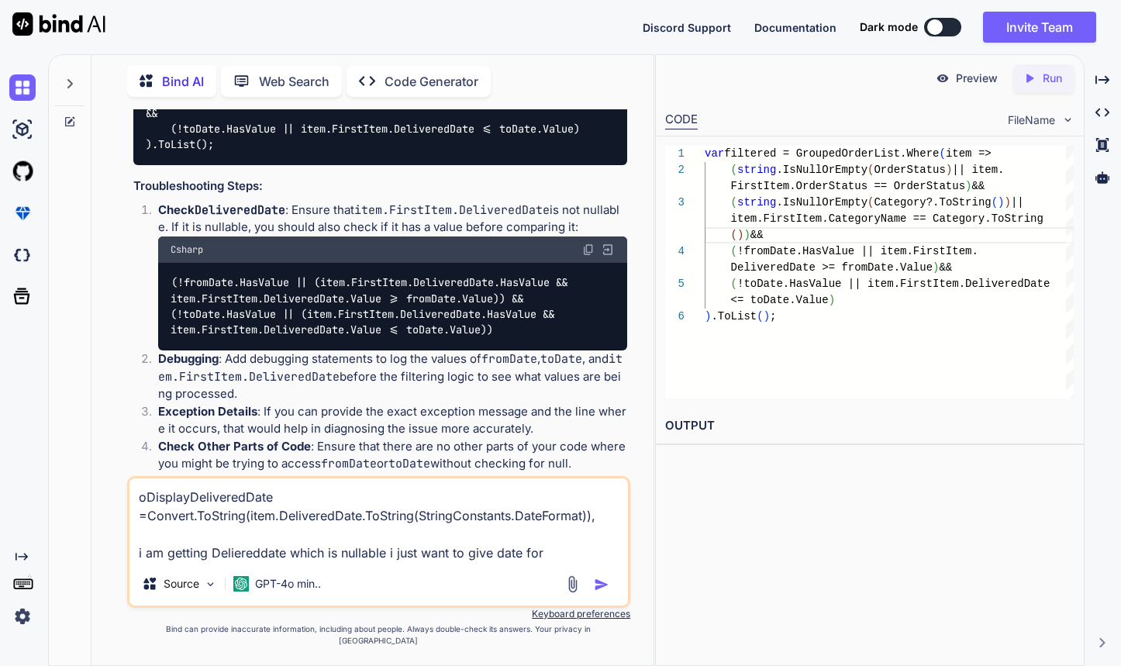
type textarea "x"
type textarea "oDisplayDeliveredDate =Convert.ToString(item.DeliveredDate.ToString(StringConst…"
type textarea "x"
type textarea "oDisplayDeliveredDate =Convert.ToString(item.DeliveredDate.ToString(StringConst…"
type textarea "x"
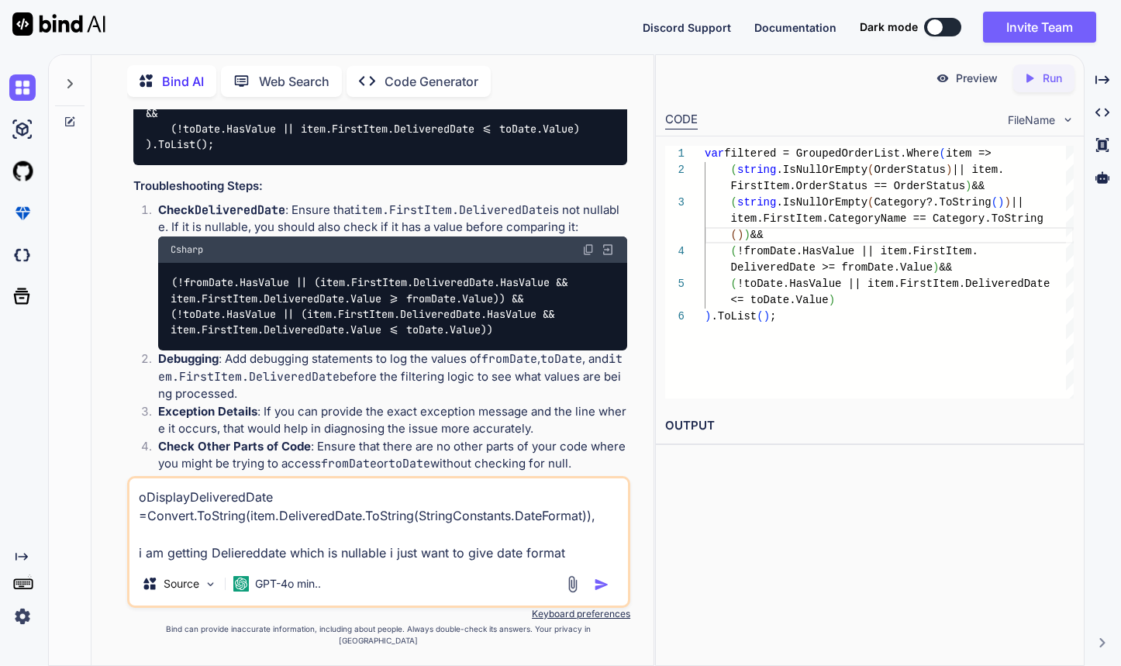
type textarea "oDisplayDeliveredDate =Convert.ToString(item.DeliveredDate.ToString(StringConst…"
type textarea "x"
type textarea "oDisplayDeliveredDate =Convert.ToString(item.DeliveredDate.ToString(StringConst…"
type textarea "x"
type textarea "oDisplayDeliveredDate =Convert.ToString(item.DeliveredDate.ToString(StringConst…"
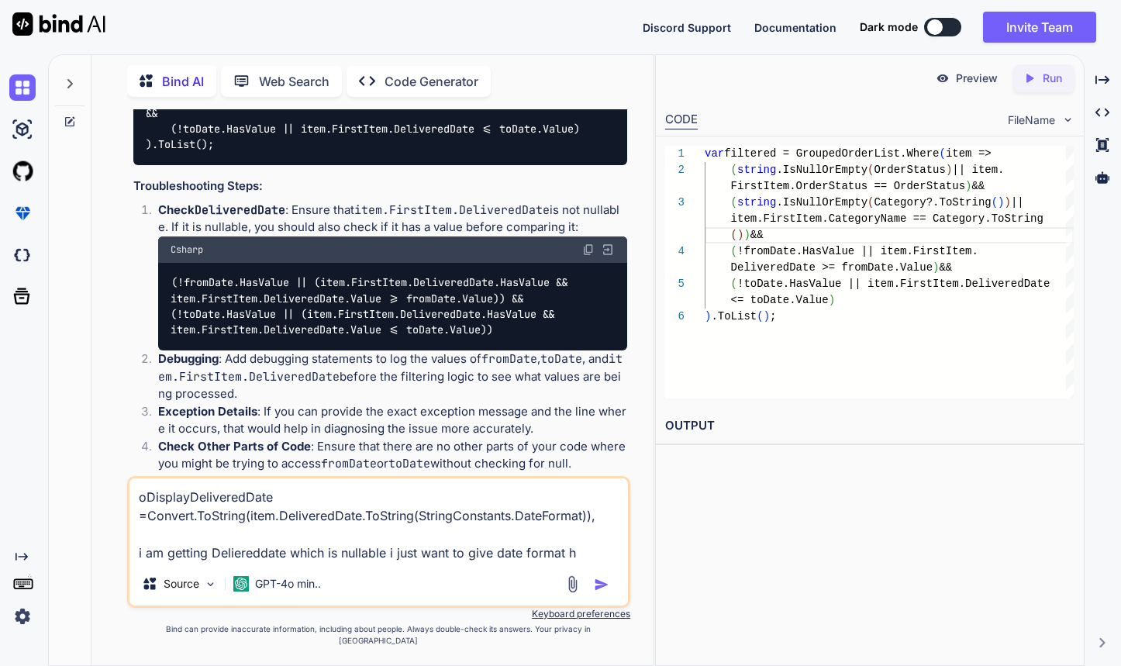
type textarea "x"
type textarea "oDisplayDeliveredDate =Convert.ToString(item.DeliveredDate.ToString(StringConst…"
type textarea "x"
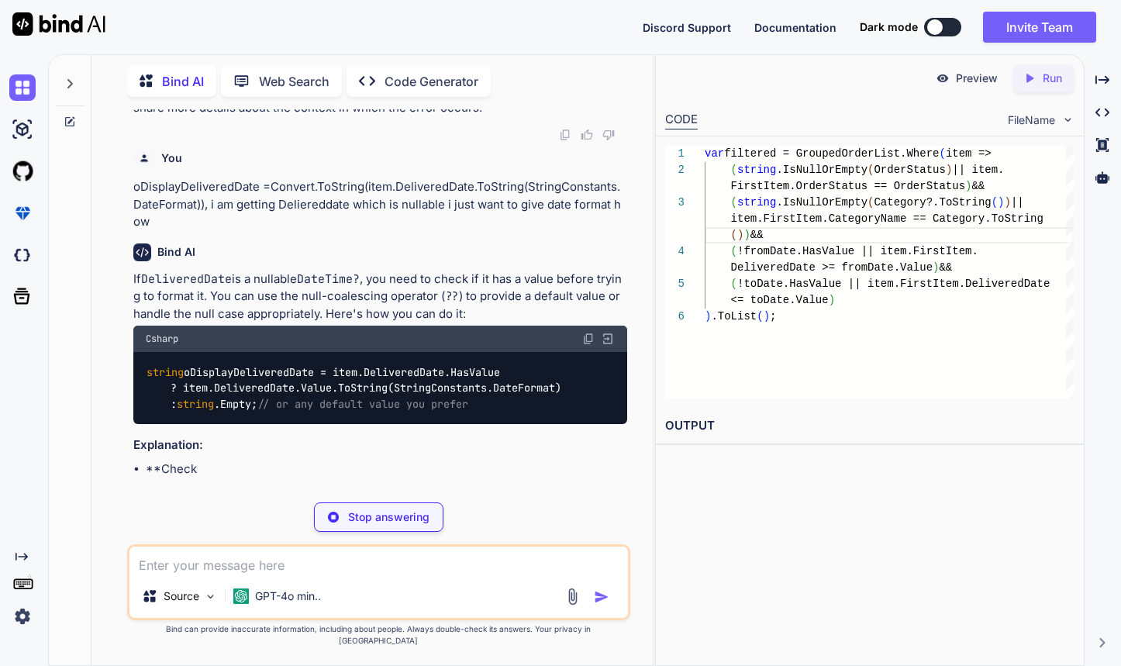
scroll to position [3291, 0]
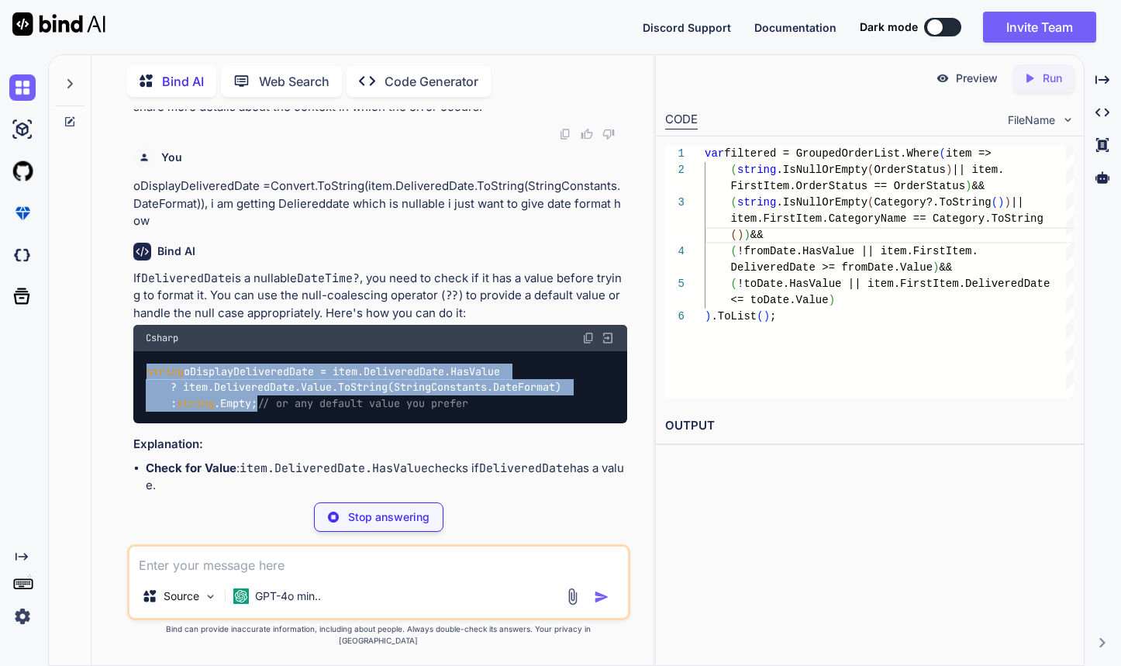
drag, startPoint x: 267, startPoint y: 403, endPoint x: 147, endPoint y: 375, distance: 123.6
click at [147, 375] on code "string oDisplayDeliveredDate = item.DeliveredDate.HasValue ? item.DeliveredDate…" at bounding box center [357, 388] width 422 height 48
type textarea "x"
type textarea "string oDisplayDeliveredDate = item.DeliveredDate.HasValue ? item.DeliveredDate…"
type textarea "x"
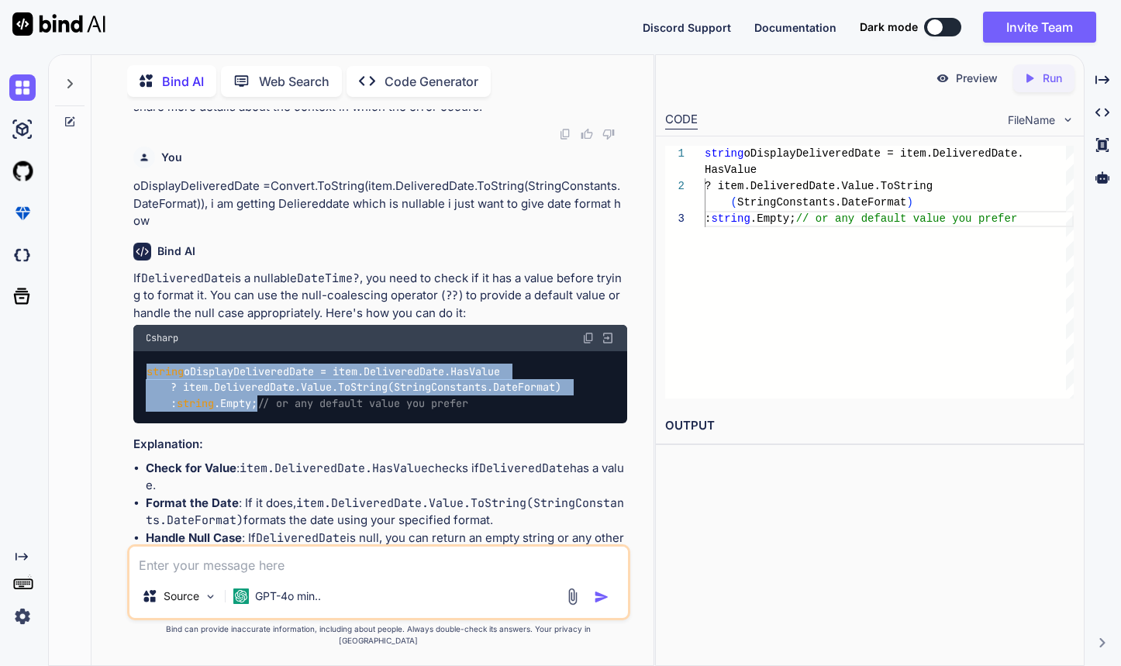
scroll to position [65, 0]
copy code "string oDisplayDeliveredDate = item.DeliveredDate.HasValue ? item.DeliveredDate…"
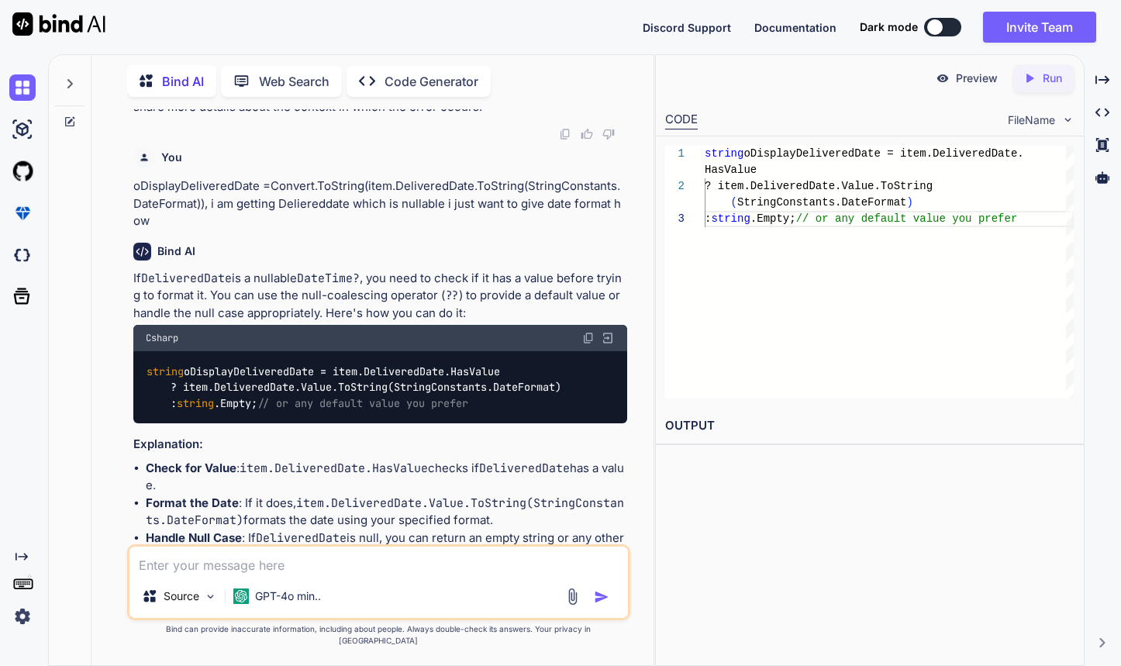
click at [421, 575] on textarea at bounding box center [379, 561] width 499 height 28
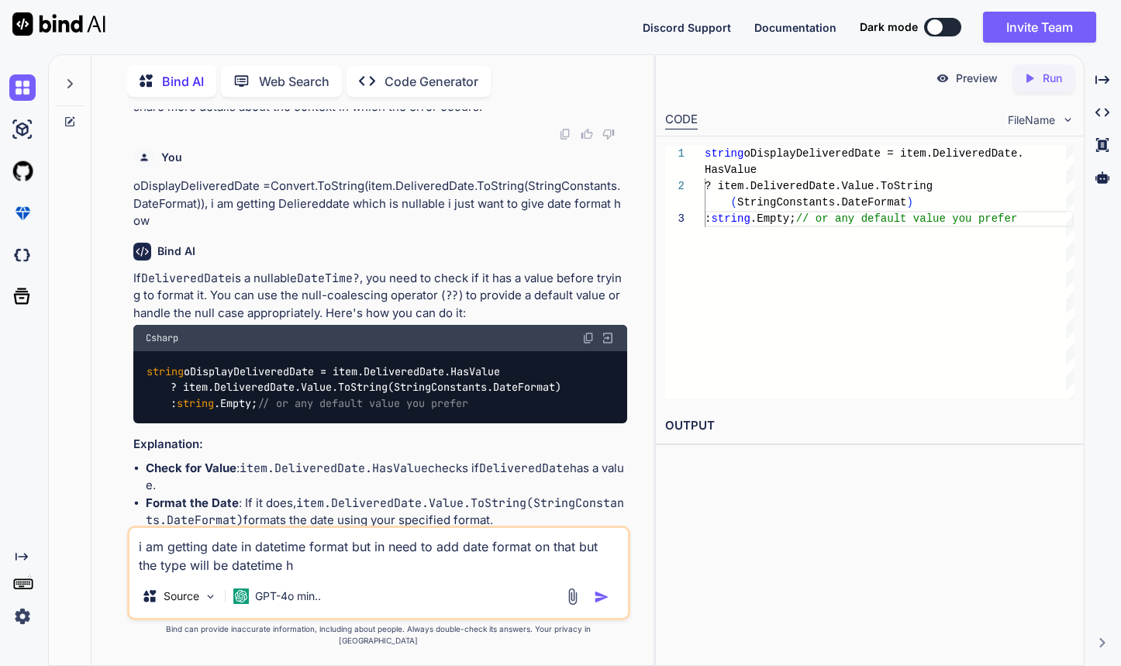
type textarea "i am getting date in datetime format but in need to add date format on that but…"
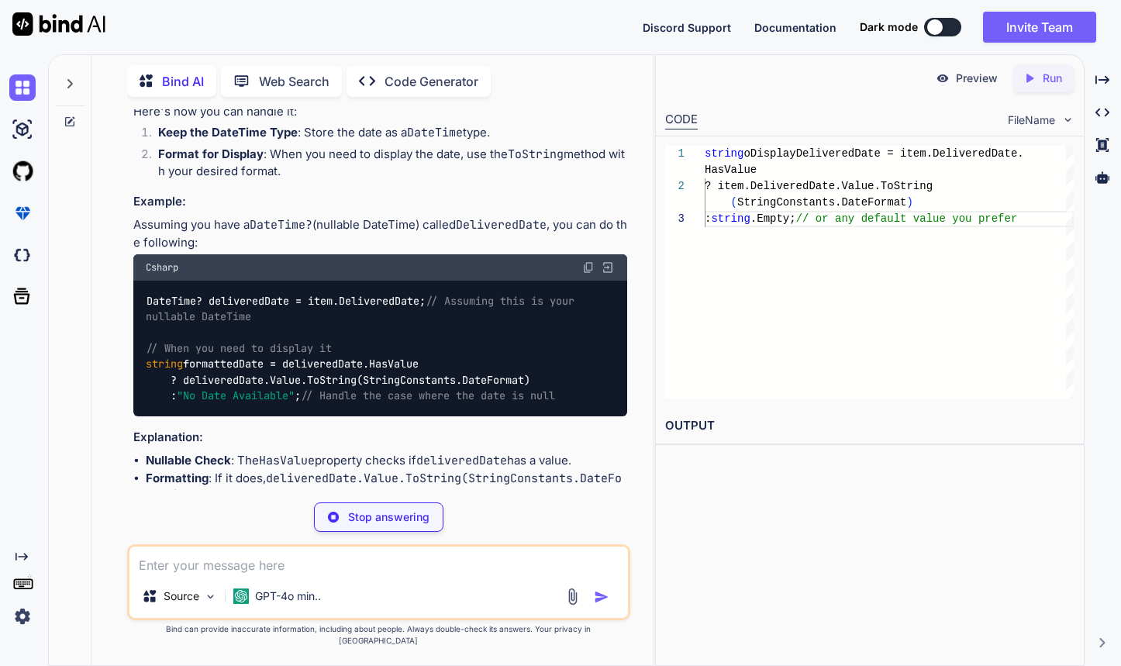
scroll to position [4214, 0]
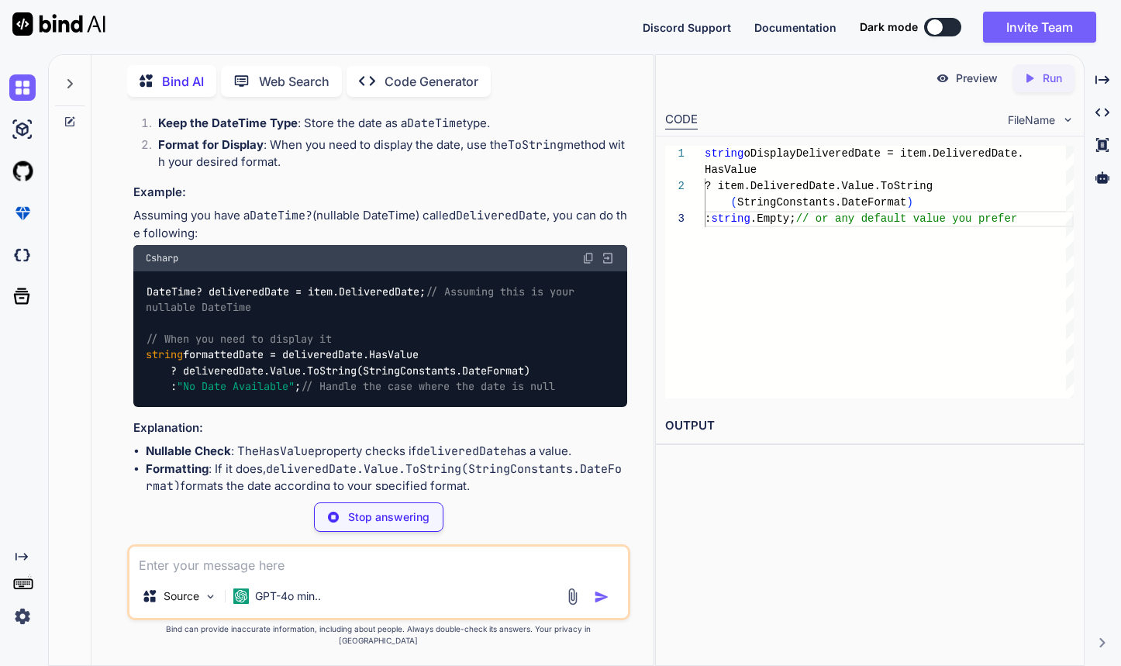
click at [334, 366] on code "DateTime? deliveredDate = item.DeliveredDate; // Assuming this is your nullable…" at bounding box center [363, 339] width 435 height 111
click at [338, 358] on code "DateTime? deliveredDate = item.DeliveredDate; // Assuming this is your nullable…" at bounding box center [363, 339] width 435 height 111
click at [374, 291] on code "DateTime? deliveredDate = item.DeliveredDate; // Assuming this is your nullable…" at bounding box center [363, 339] width 435 height 111
click at [259, 293] on code "DateTime? deliveredDate = item.DeliveredDate; // Assuming this is your nullable…" at bounding box center [363, 339] width 435 height 111
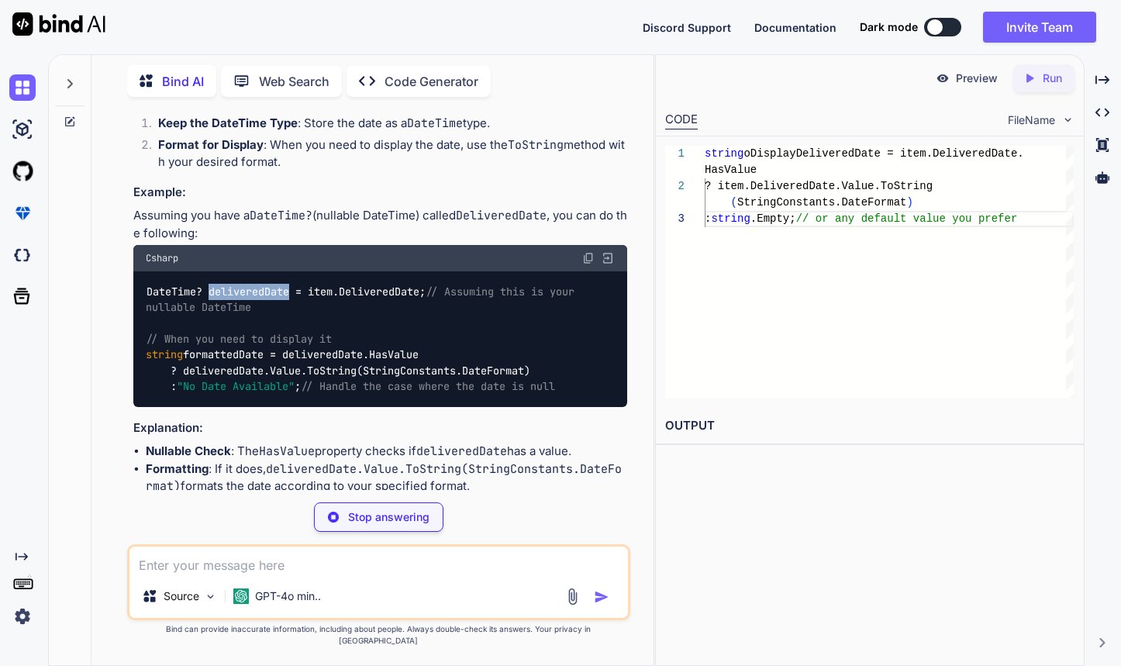
click at [259, 292] on code "DateTime? deliveredDate = item.DeliveredDate; // Assuming this is your nullable…" at bounding box center [363, 339] width 435 height 111
click at [268, 321] on div "DateTime? deliveredDate = item.DeliveredDate; // Assuming this is your nullable…" at bounding box center [380, 339] width 495 height 136
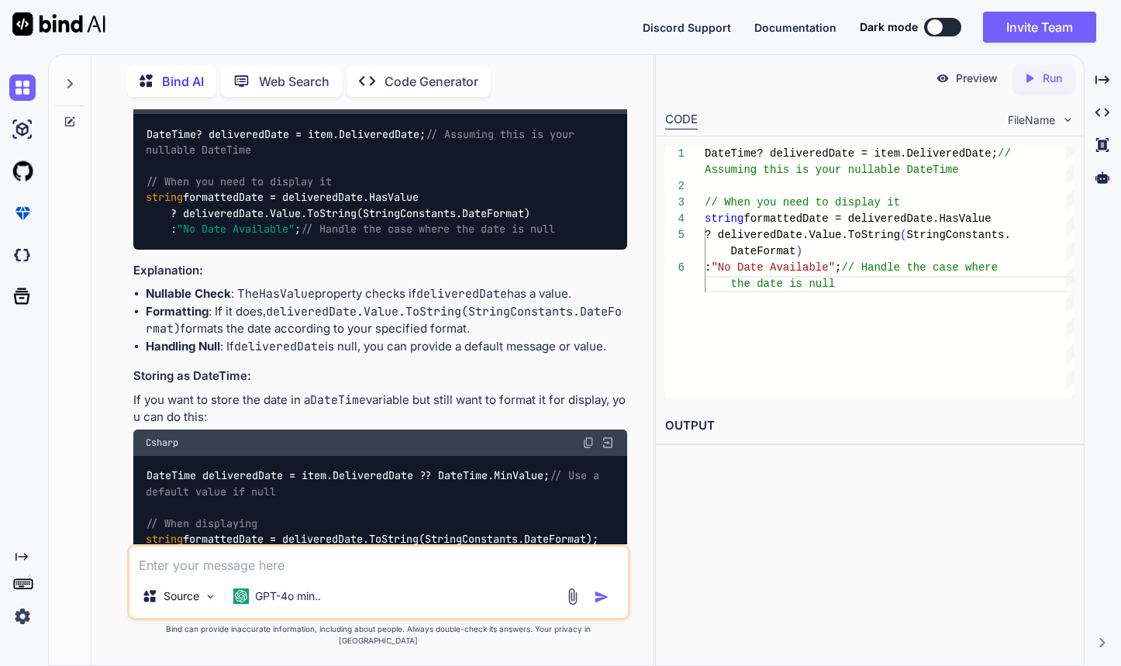
scroll to position [4489, 0]
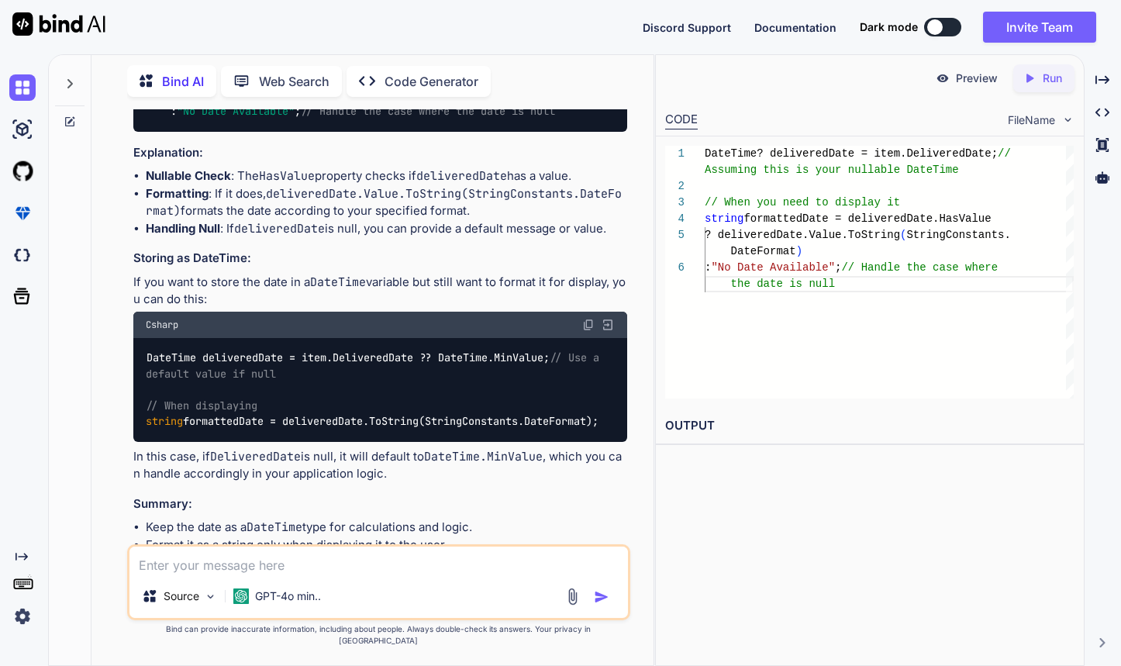
click at [347, 421] on code "DateTime deliveredDate = item.DeliveredDate ?? DateTime.MinValue; // Use a defa…" at bounding box center [376, 389] width 460 height 79
click at [413, 426] on code "DateTime deliveredDate = item.DeliveredDate ?? DateTime.MinValue; // Use a defa…" at bounding box center [376, 389] width 460 height 79
click at [497, 398] on div "DateTime deliveredDate = item.DeliveredDate ?? DateTime.MinValue; // Use a defa…" at bounding box center [380, 390] width 495 height 104
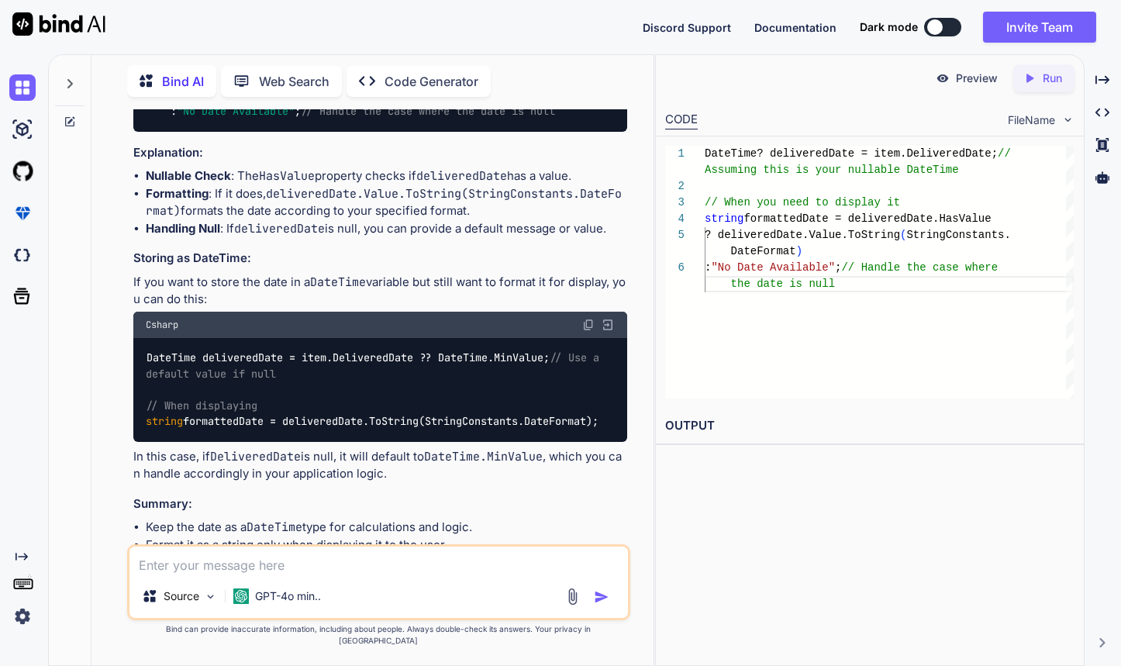
click at [509, 362] on code "DateTime deliveredDate = item.DeliveredDate ?? DateTime.MinValue; // Use a defa…" at bounding box center [376, 389] width 460 height 79
click at [465, 360] on code "DateTime deliveredDate = item.DeliveredDate ?? DateTime.MinValue; // Use a defa…" at bounding box center [376, 389] width 460 height 79
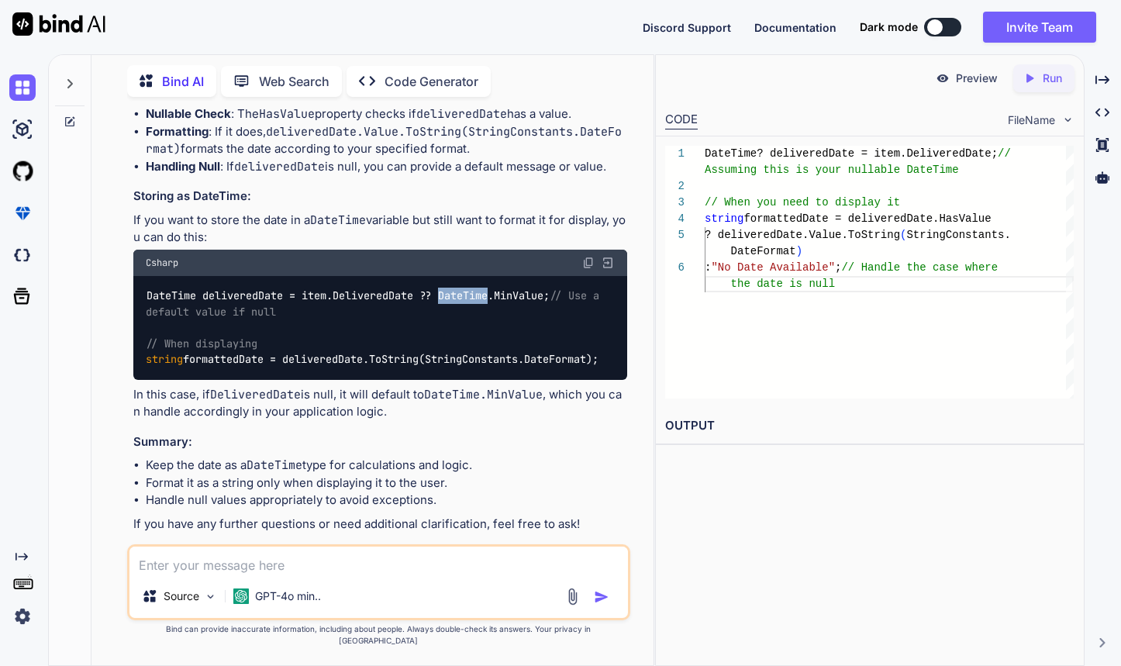
scroll to position [4553, 0]
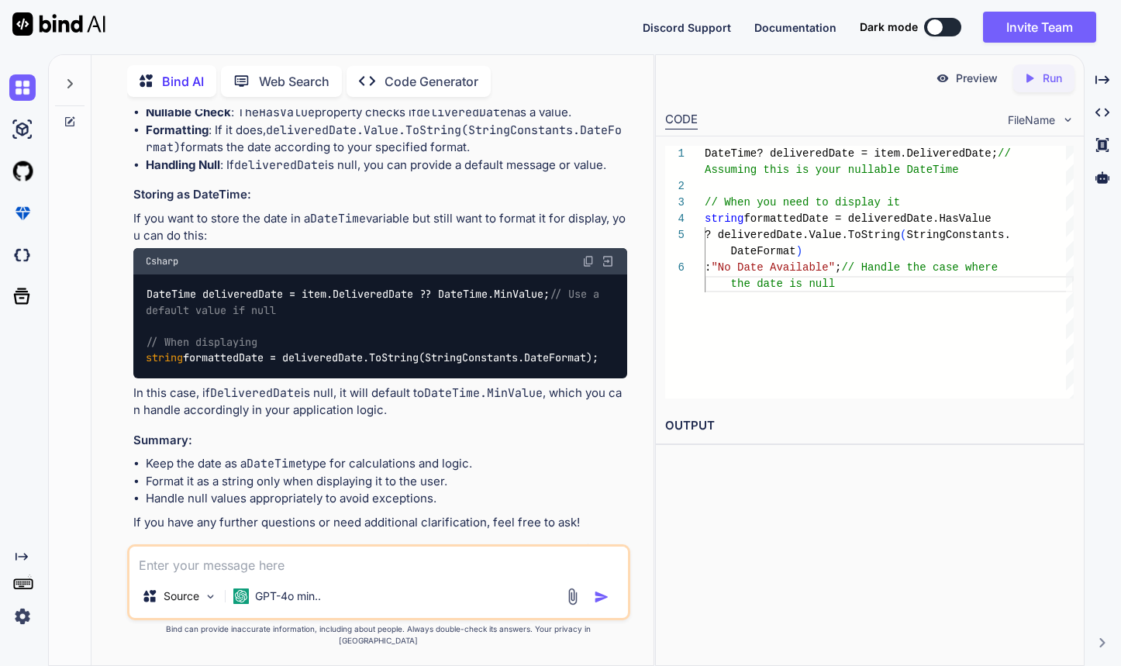
click at [337, 575] on textarea at bounding box center [379, 561] width 499 height 28
type textarea "the property is dateTime not string"
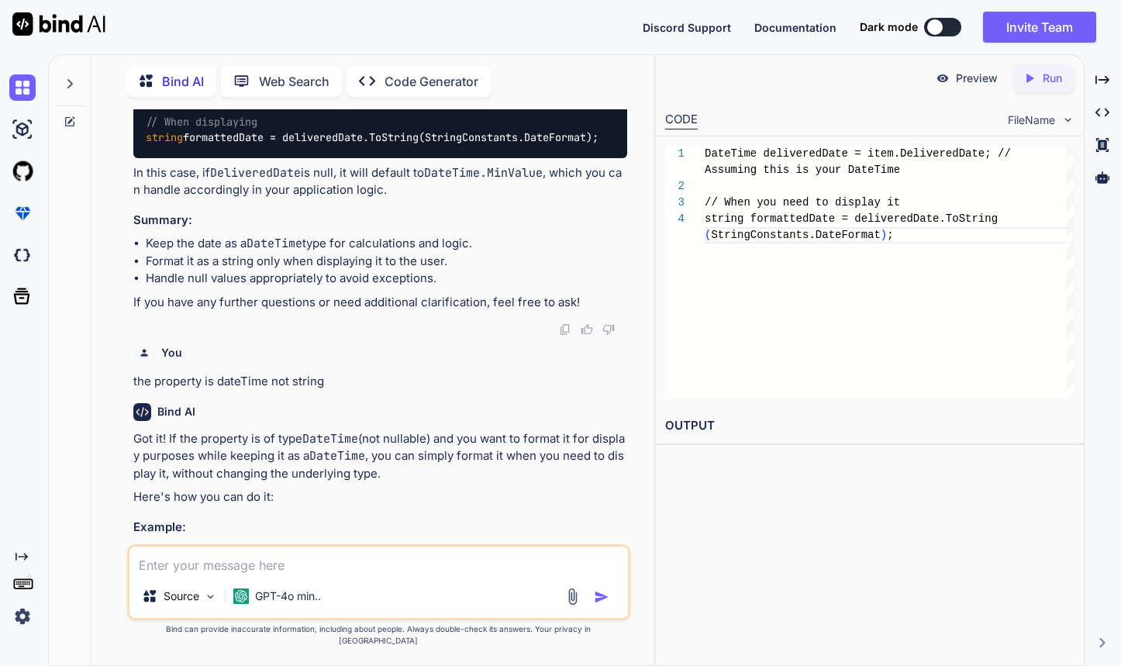
scroll to position [81, 0]
drag, startPoint x: 319, startPoint y: 457, endPoint x: 389, endPoint y: 457, distance: 69.8
click at [374, 457] on p "Got it! If the property is of type DateTime (not nullable) and you want to form…" at bounding box center [380, 456] width 495 height 53
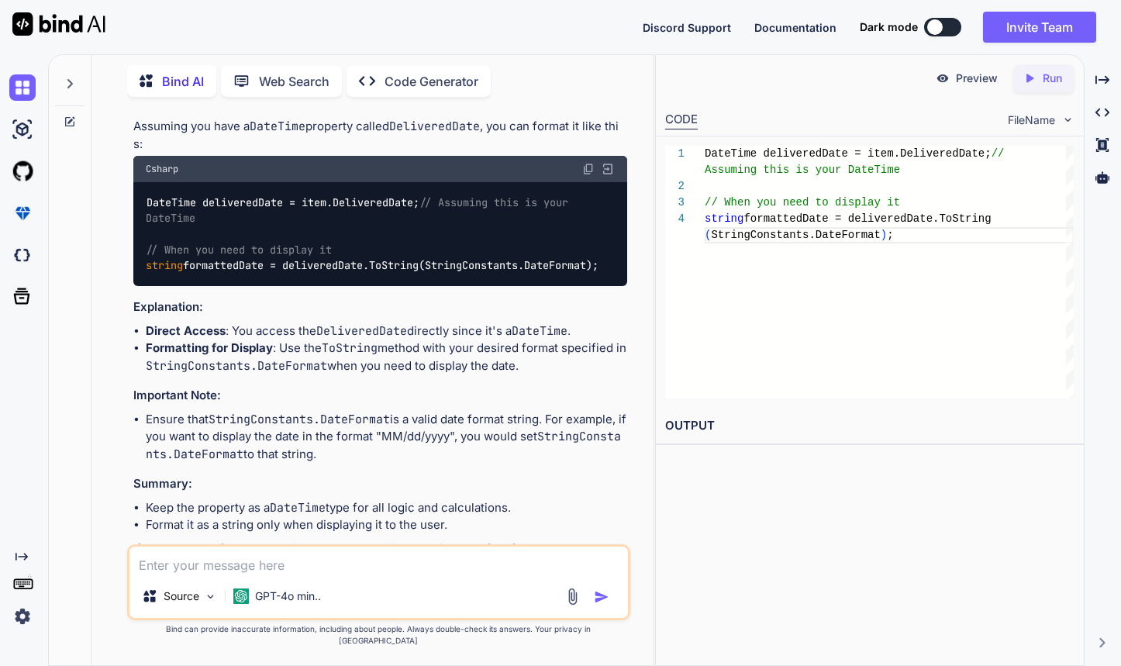
scroll to position [5223, 0]
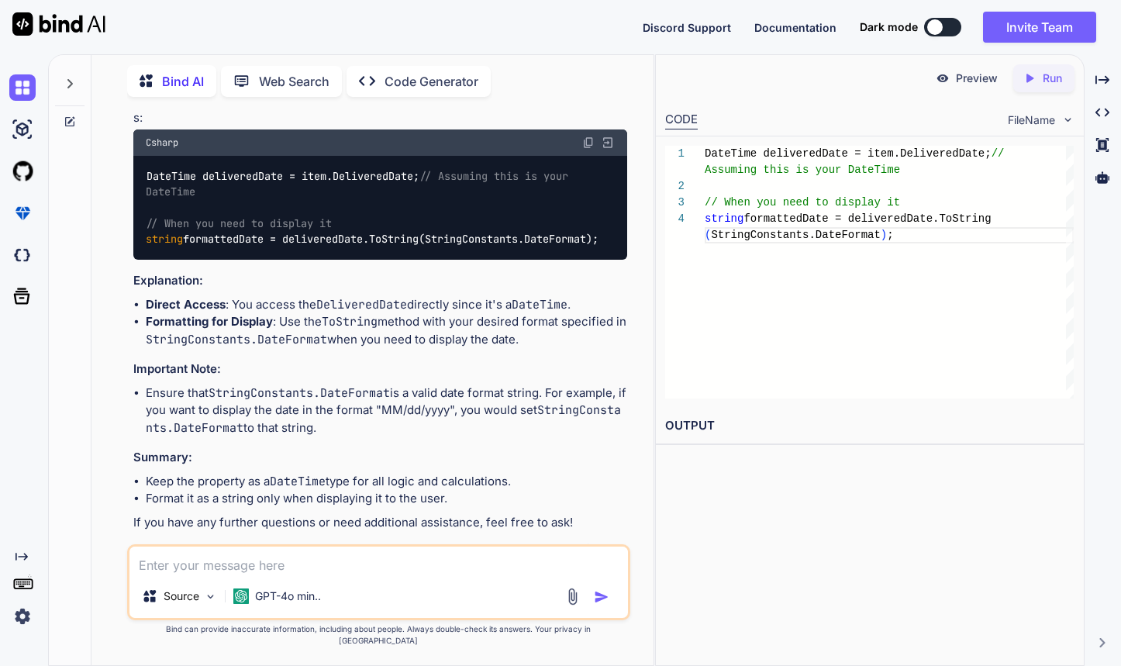
click at [783, 254] on div "DateTime deliveredDate = item.DeliveredDate; // // When you need to display it …" at bounding box center [889, 272] width 369 height 253
click at [897, 222] on div "DateTime deliveredDate = item.DeliveredDate; // // When you need to display it …" at bounding box center [889, 272] width 369 height 253
click at [897, 250] on div "DateTime deliveredDate = item.DeliveredDate; // // When you need to display it …" at bounding box center [889, 272] width 369 height 253
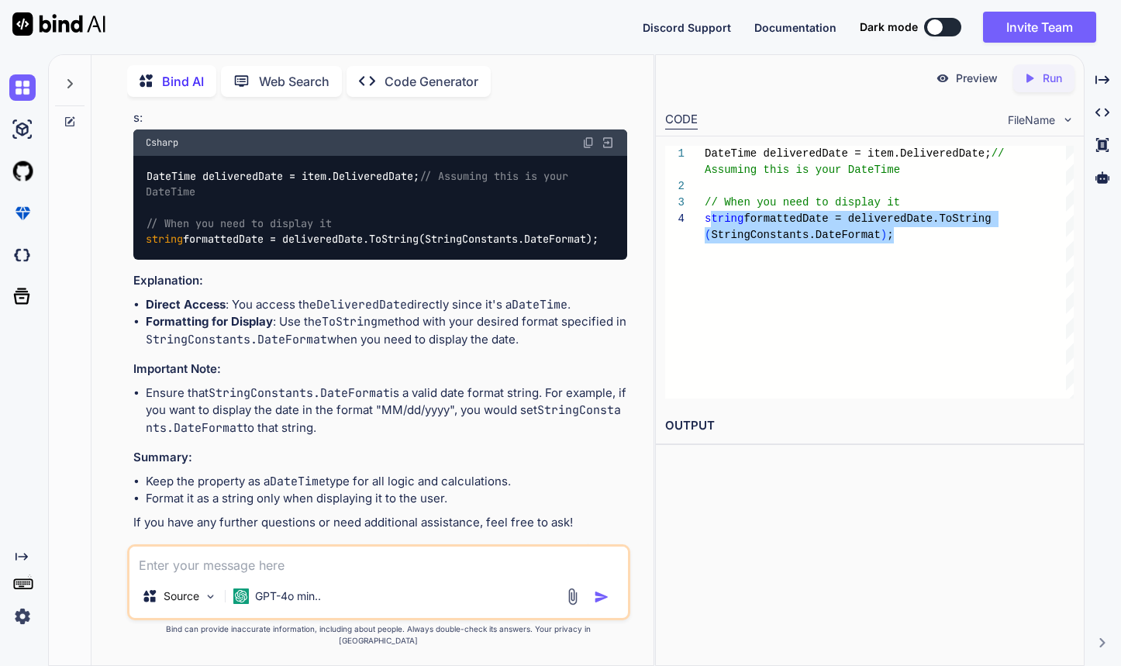
drag, startPoint x: 904, startPoint y: 242, endPoint x: 694, endPoint y: 217, distance: 211.6
click at [705, 217] on div "DateTime deliveredDate = item.DeliveredDate; // // When you need to display it …" at bounding box center [889, 272] width 369 height 253
click at [860, 200] on div "DateTime deliveredDate = item.DeliveredDate; // // When you need to display it …" at bounding box center [889, 272] width 369 height 253
click at [355, 565] on textarea at bounding box center [379, 561] width 499 height 28
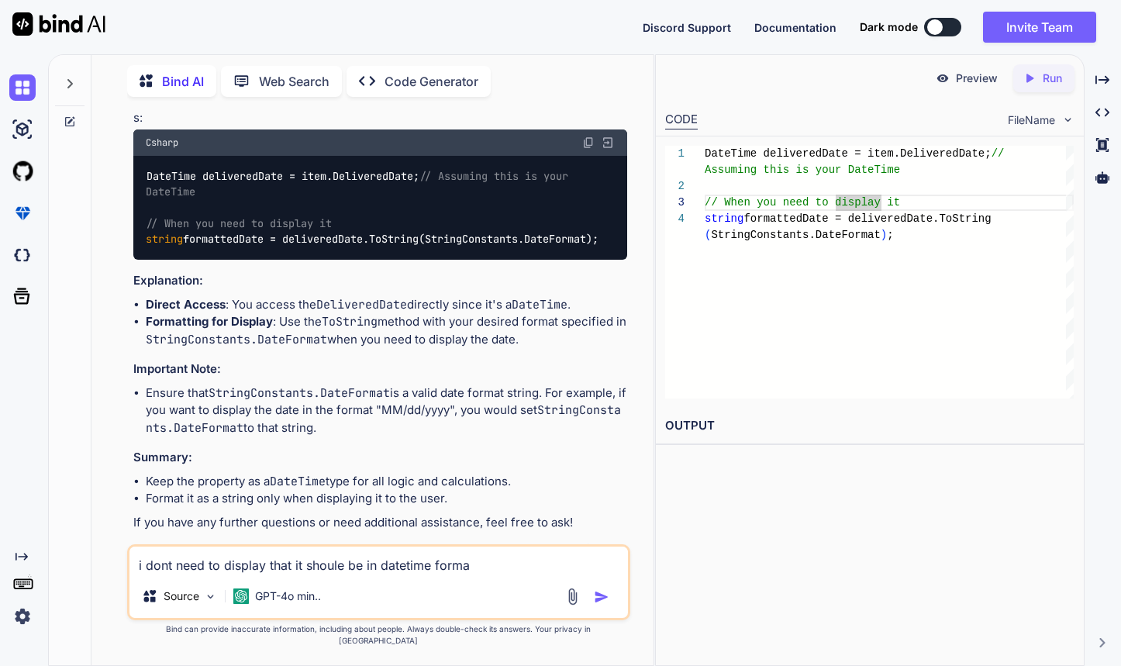
type textarea "i dont need to display that it shoule be in datetime format"
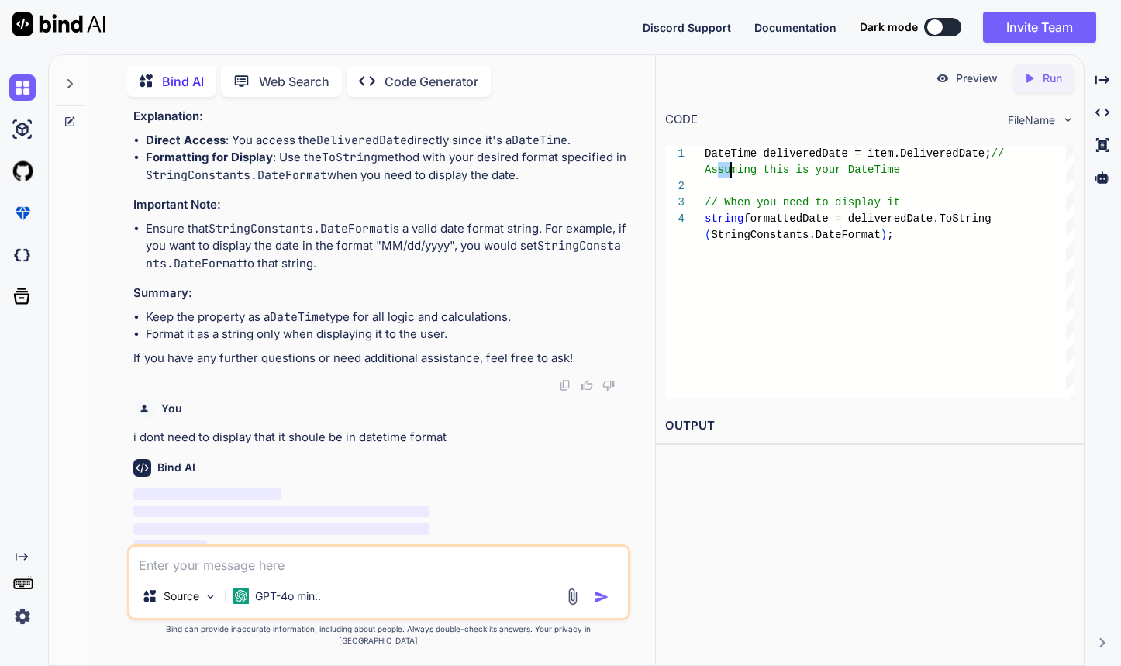
scroll to position [16, 0]
drag, startPoint x: 721, startPoint y: 172, endPoint x: 924, endPoint y: 176, distance: 203.2
click at [924, 176] on div "DateTime deliveredDate = item.DeliveredDate; // // When you need to display it …" at bounding box center [889, 272] width 369 height 253
click at [946, 174] on div "DateTime deliveredDate = item.DeliveredDate; // // When you need to display it …" at bounding box center [889, 272] width 369 height 253
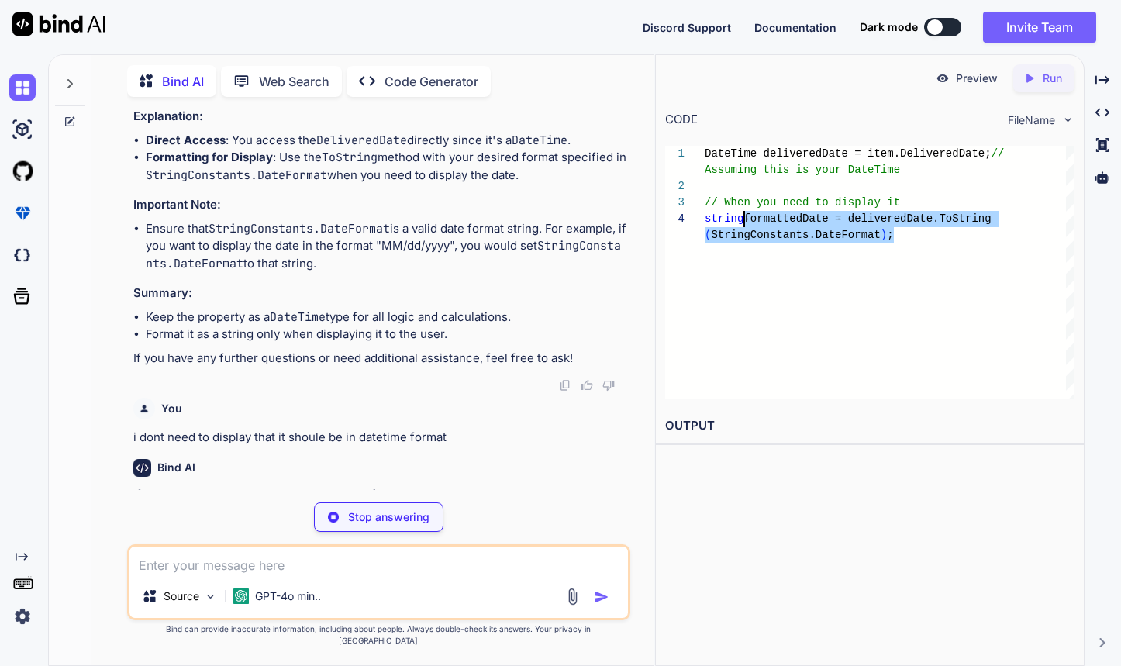
scroll to position [49, 0]
drag, startPoint x: 900, startPoint y: 239, endPoint x: 730, endPoint y: 210, distance: 173.0
click at [730, 210] on div "DateTime deliveredDate = item.DeliveredDate; // // When you need to display it …" at bounding box center [889, 272] width 369 height 253
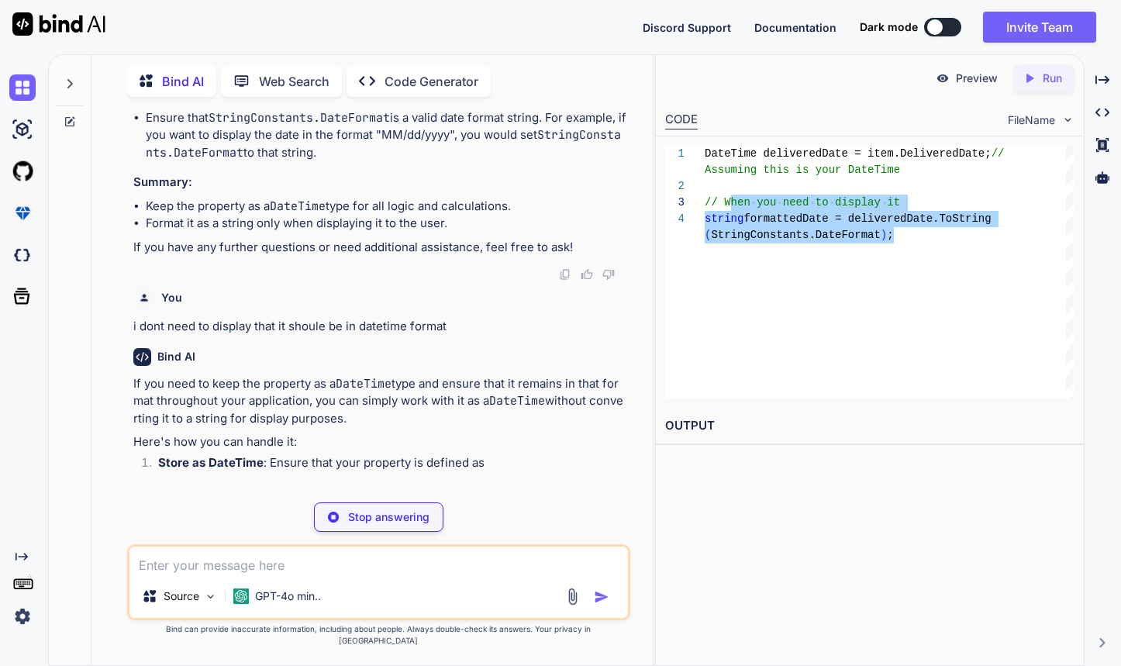
scroll to position [5501, 0]
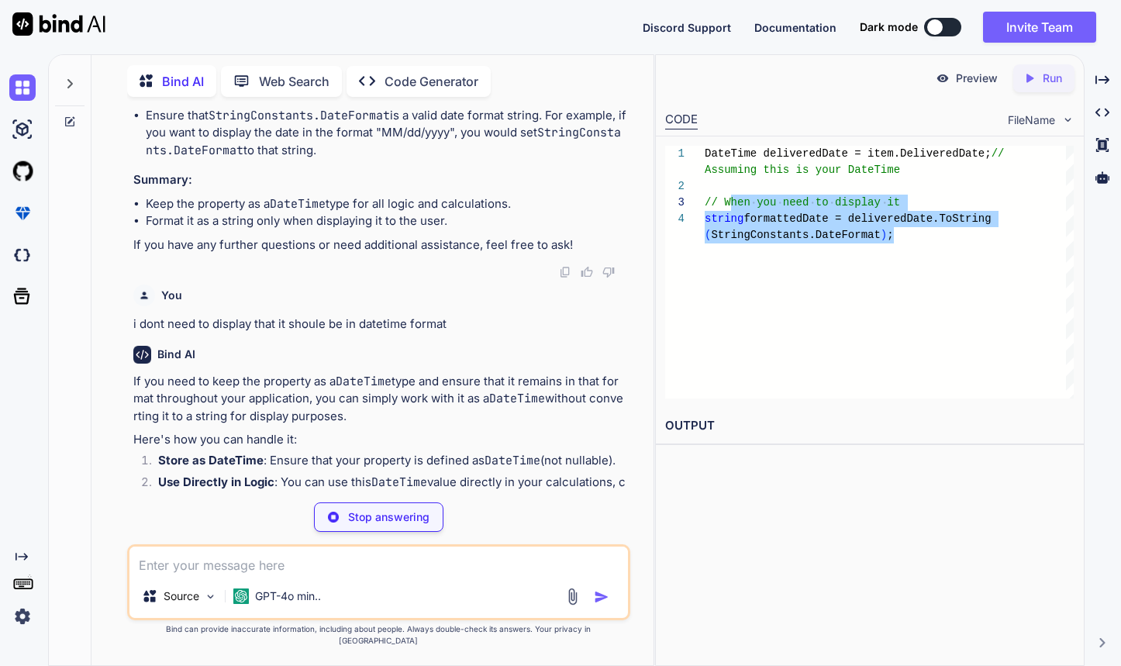
click at [268, 399] on p "If you need to keep the property as a DateTime type and ensure that it remains …" at bounding box center [380, 399] width 495 height 53
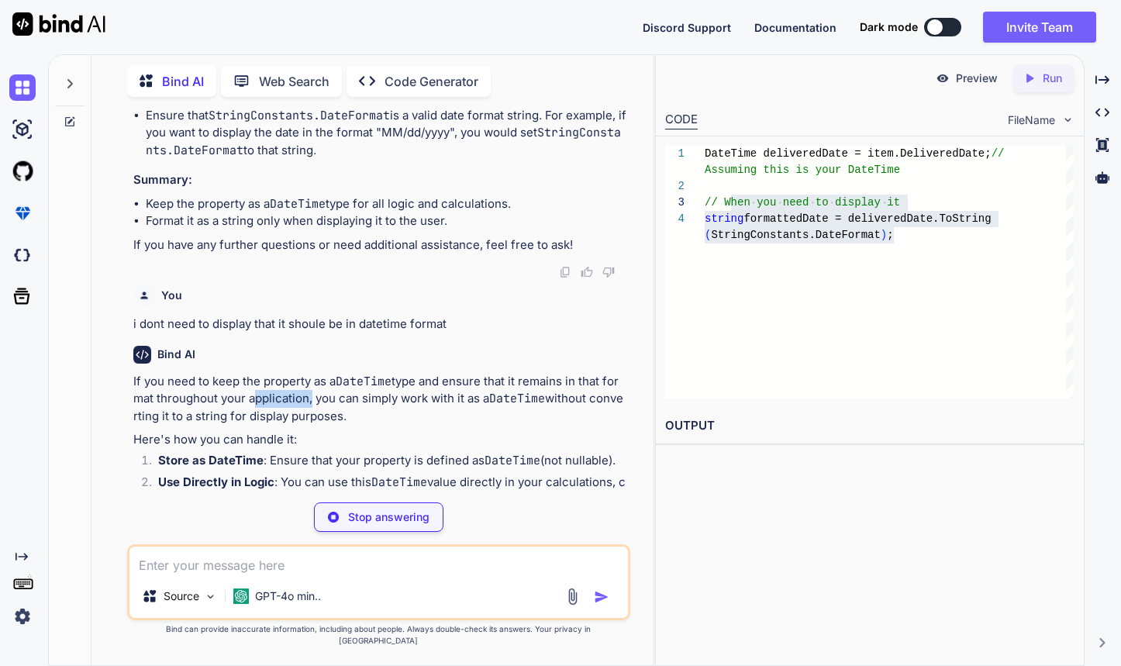
click at [268, 399] on p "If you need to keep the property as a DateTime type and ensure that it remains …" at bounding box center [380, 399] width 495 height 53
click at [395, 402] on p "If you need to keep the property as a DateTime type and ensure that it remains …" at bounding box center [380, 399] width 495 height 53
click at [414, 397] on p "If you need to keep the property as a DateTime type and ensure that it remains …" at bounding box center [380, 399] width 495 height 53
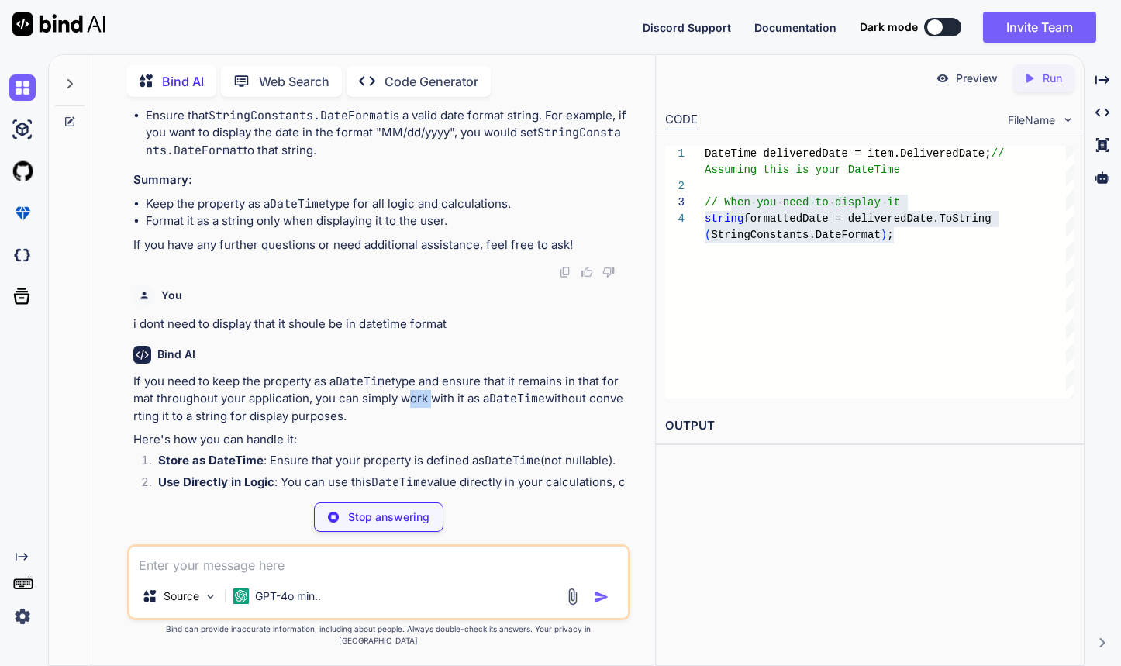
click at [414, 397] on p "If you need to keep the property as a DateTime type and ensure that it remains …" at bounding box center [380, 399] width 495 height 53
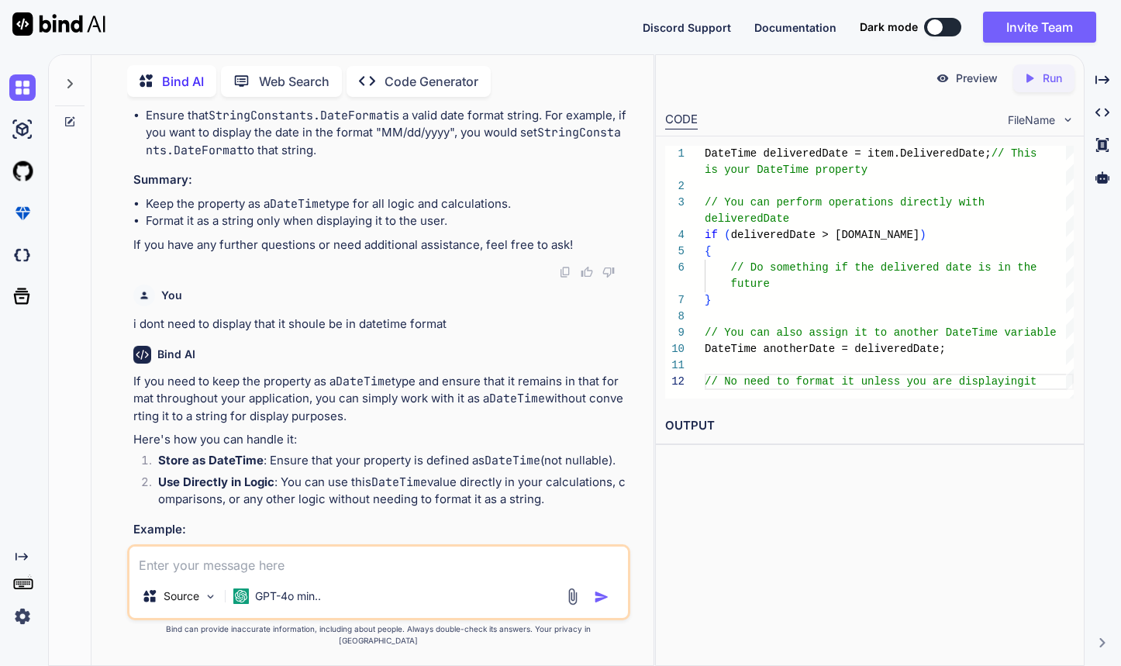
click at [496, 403] on code "DateTime" at bounding box center [517, 399] width 56 height 16
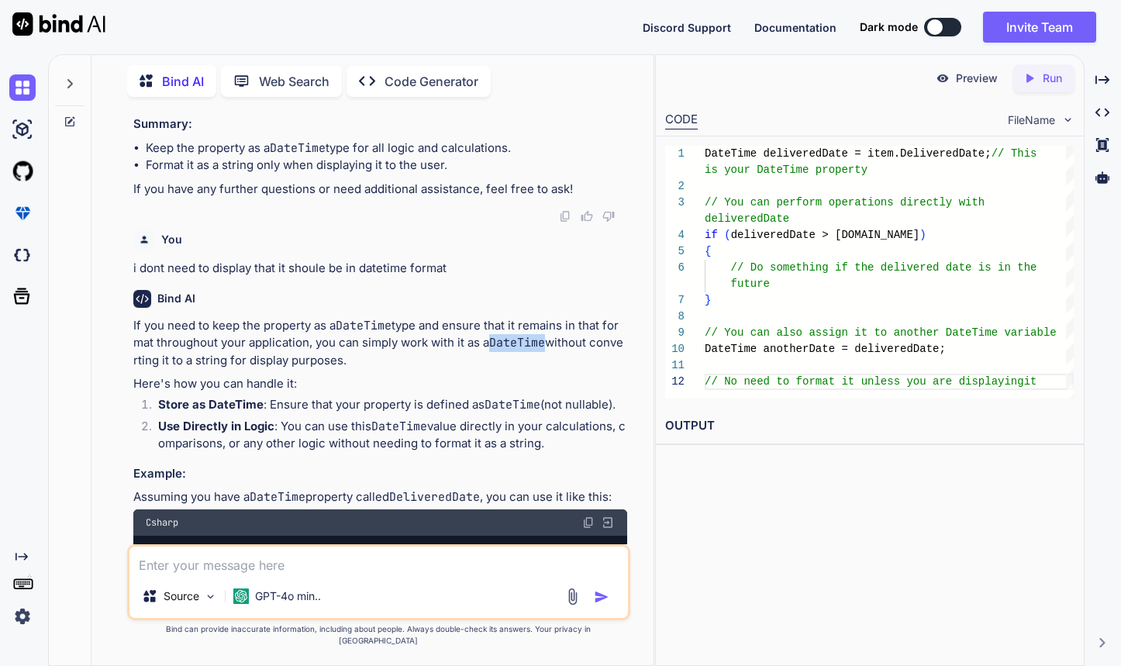
scroll to position [5572, 0]
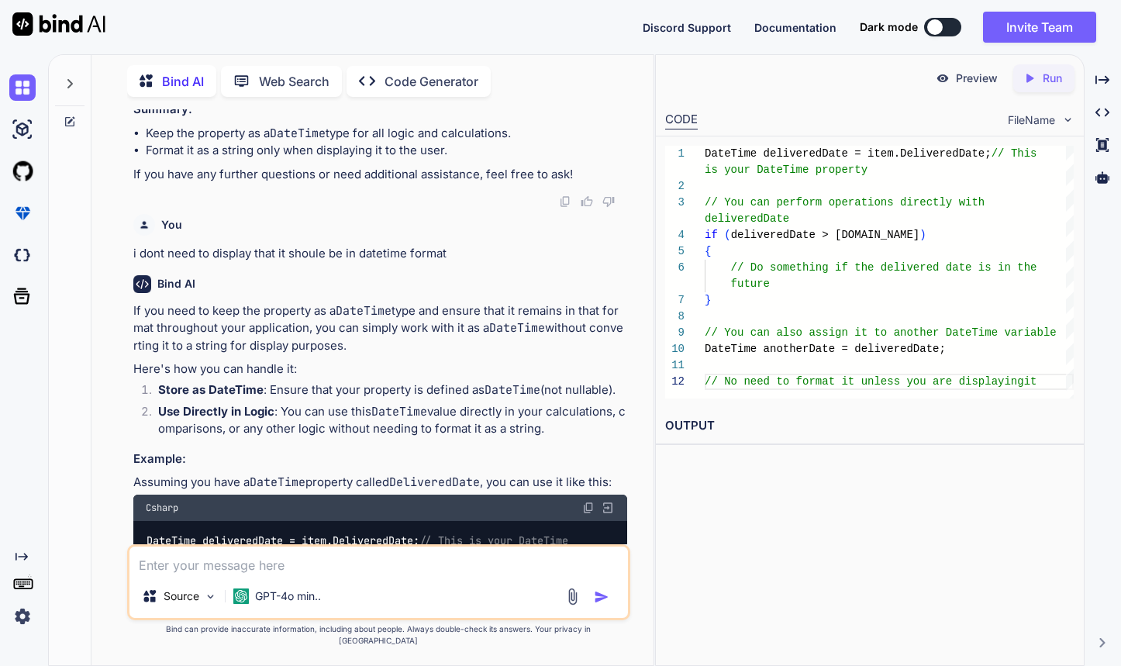
click at [841, 302] on div "DateTime deliveredDate = item.DeliveredDate; // This // You can perform operati…" at bounding box center [889, 272] width 369 height 253
click at [925, 155] on div "DateTime deliveredDate = item.DeliveredDate; // This // You can perform operati…" at bounding box center [889, 272] width 369 height 253
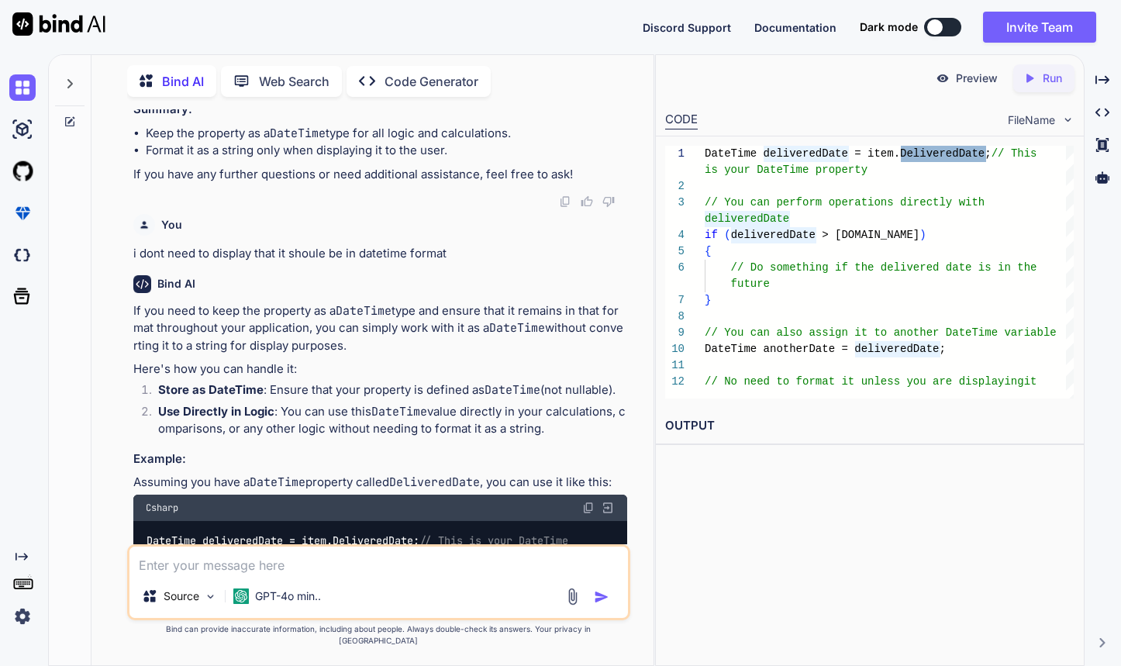
click at [859, 239] on div "DateTime deliveredDate = item.DeliveredDate; // This // You can perform operati…" at bounding box center [889, 272] width 369 height 253
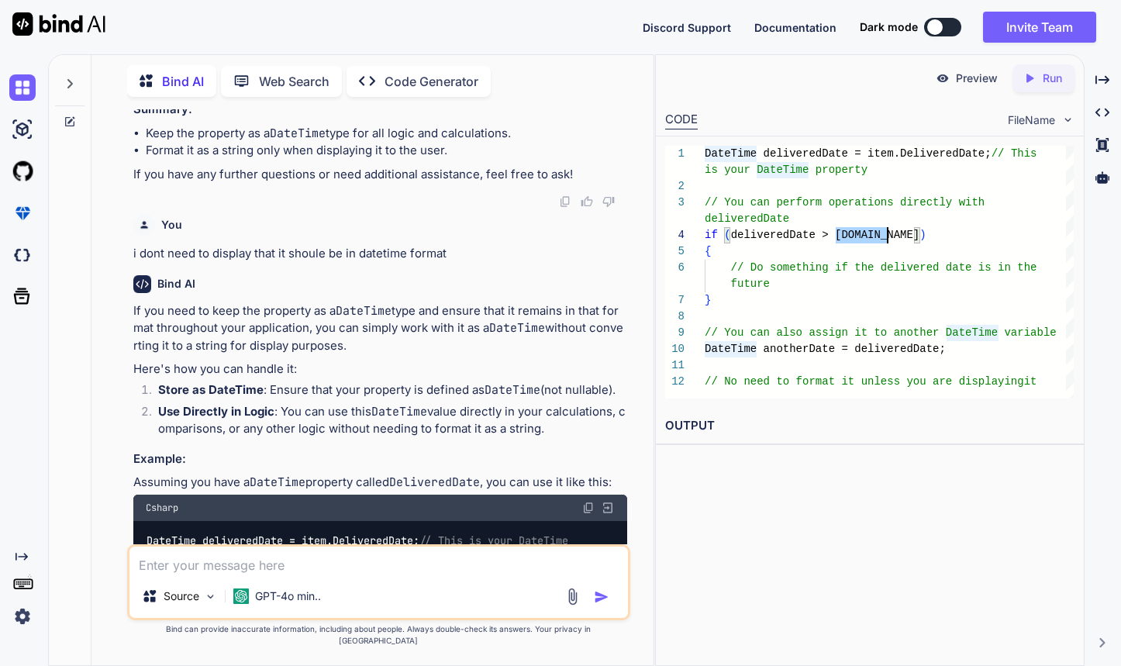
click at [859, 239] on div "DateTime deliveredDate = item.DeliveredDate; // This // You can perform operati…" at bounding box center [889, 272] width 369 height 253
click at [896, 287] on div "DateTime deliveredDate = item.DeliveredDate; // This // You can perform operati…" at bounding box center [889, 272] width 369 height 253
click at [918, 202] on div "DateTime deliveredDate = item.DeliveredDate; // This // You can perform operati…" at bounding box center [889, 272] width 369 height 253
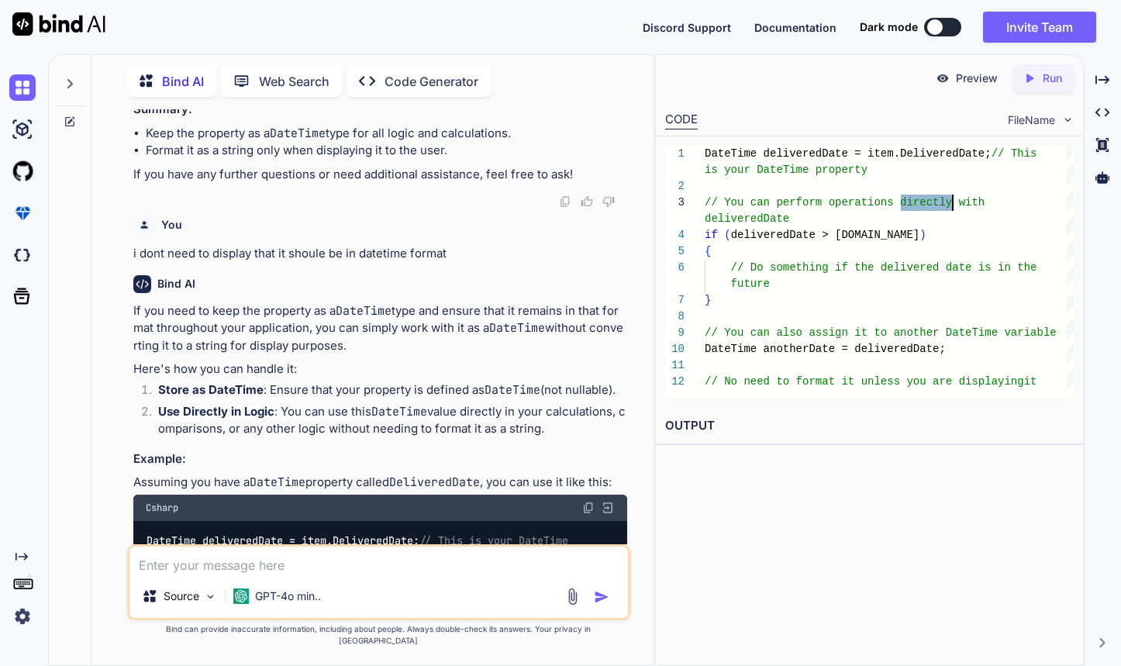
click at [904, 238] on div "DateTime deliveredDate = item.DeliveredDate; // This // You can perform operati…" at bounding box center [889, 272] width 369 height 253
click at [797, 238] on div "DateTime deliveredDate = item.DeliveredDate; // This // You can perform operati…" at bounding box center [889, 272] width 369 height 253
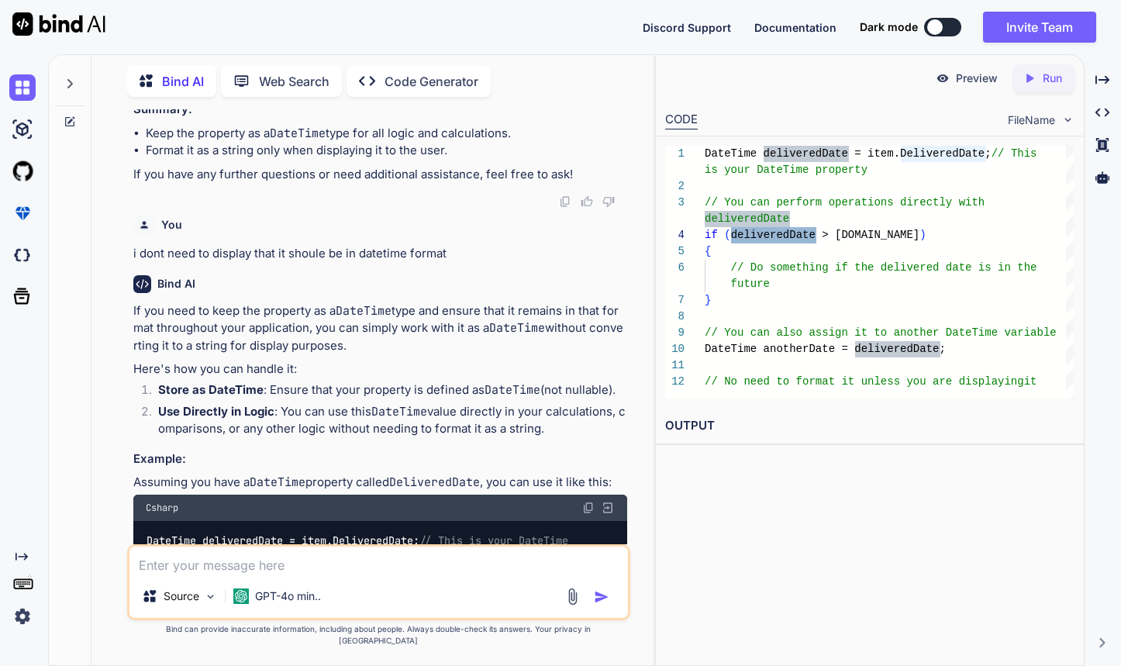
click at [874, 238] on div "DateTime deliveredDate = item.DeliveredDate; // This // You can perform operati…" at bounding box center [889, 272] width 369 height 253
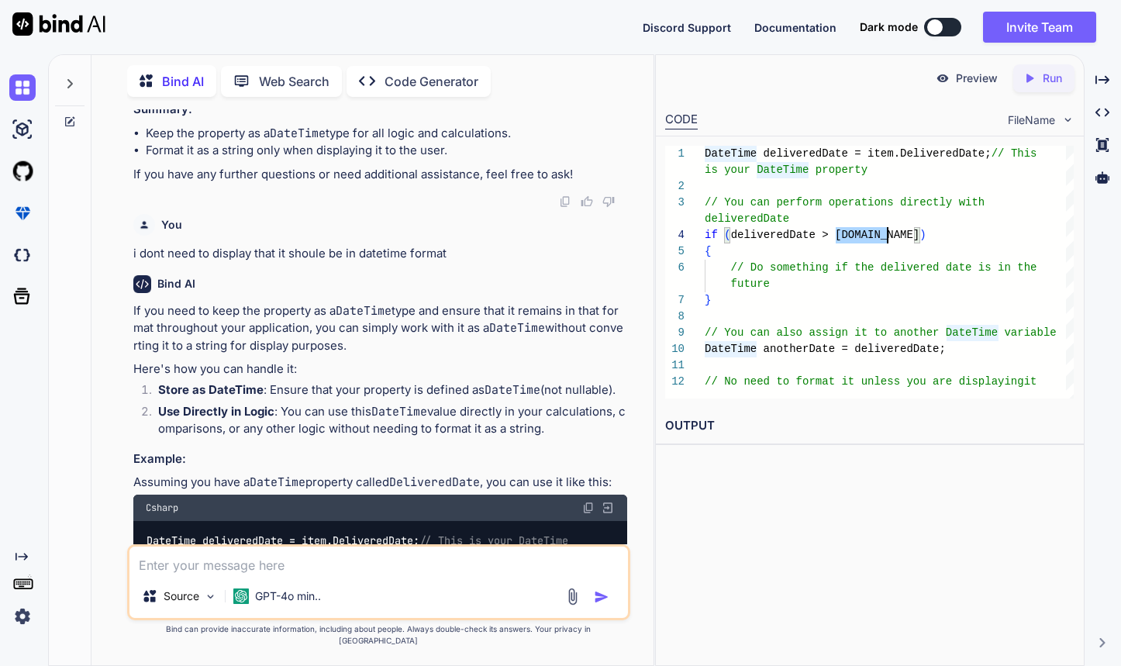
click at [874, 238] on div "DateTime deliveredDate = item.DeliveredDate; // This // You can perform operati…" at bounding box center [889, 272] width 369 height 253
click at [854, 262] on div "DateTime deliveredDate = item.DeliveredDate; // This // You can perform operati…" at bounding box center [889, 272] width 369 height 253
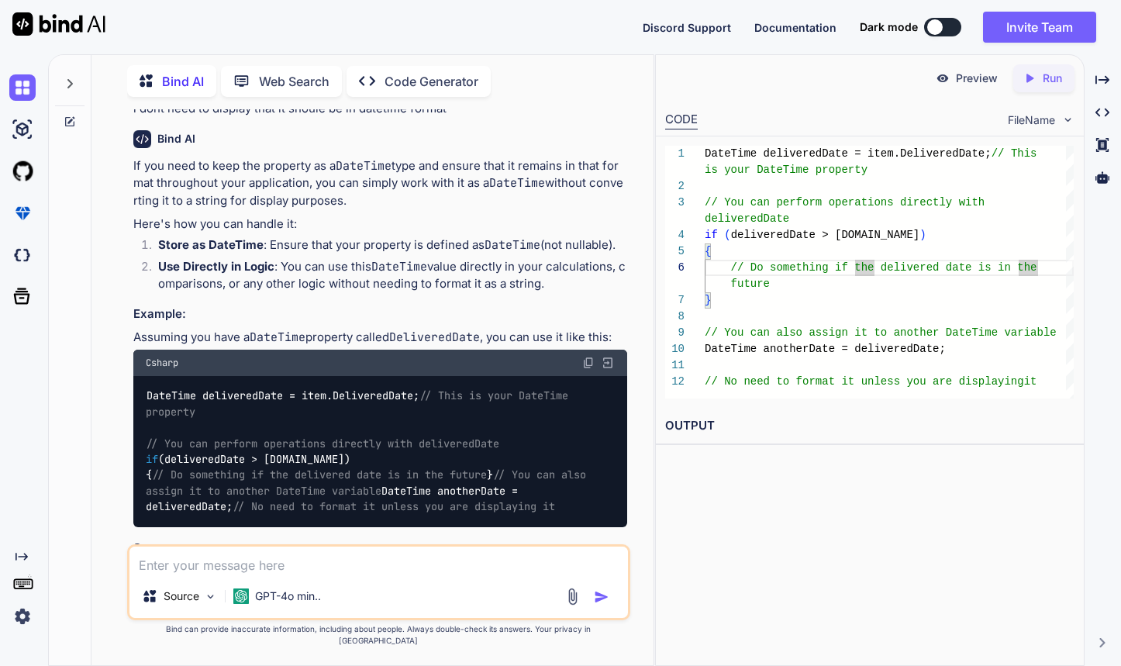
scroll to position [5938, 0]
